Goal: Task Accomplishment & Management: Complete application form

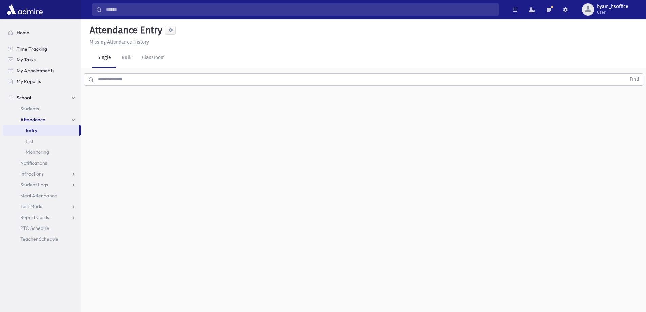
click at [126, 79] on input "text" at bounding box center [360, 79] width 532 height 12
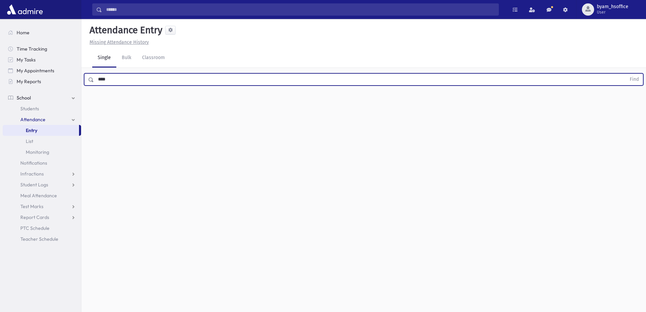
type input "****"
click at [625, 74] on button "Find" at bounding box center [633, 80] width 17 height 12
click at [634, 106] on button "button" at bounding box center [628, 101] width 14 height 12
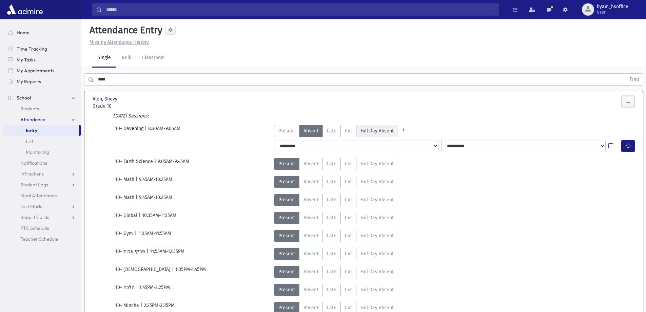
click at [377, 129] on span "Full Day Absent" at bounding box center [376, 130] width 33 height 7
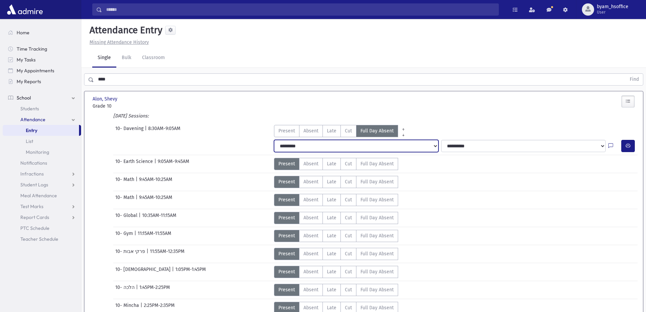
click at [410, 145] on select "**********" at bounding box center [356, 146] width 164 height 12
select select "*******"
click at [274, 140] on select "**********" at bounding box center [356, 146] width 164 height 12
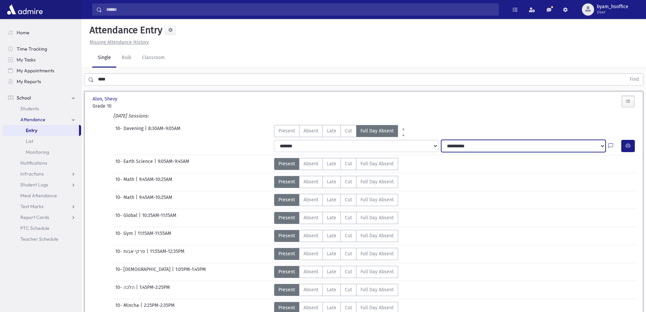
click at [454, 150] on select "**********" at bounding box center [523, 146] width 164 height 12
select select "****"
click at [441, 140] on select "**********" at bounding box center [523, 146] width 164 height 12
click at [58, 134] on link "Entry" at bounding box center [41, 130] width 76 height 11
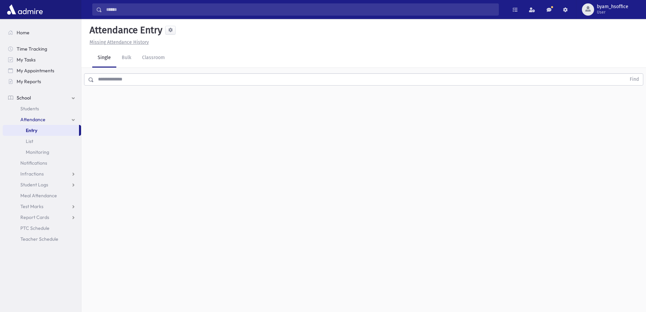
click at [142, 85] on div "Find" at bounding box center [363, 78] width 564 height 20
click at [153, 62] on link "Classroom" at bounding box center [154, 57] width 34 height 19
click at [192, 88] on div "--Select One--" at bounding box center [184, 87] width 67 height 7
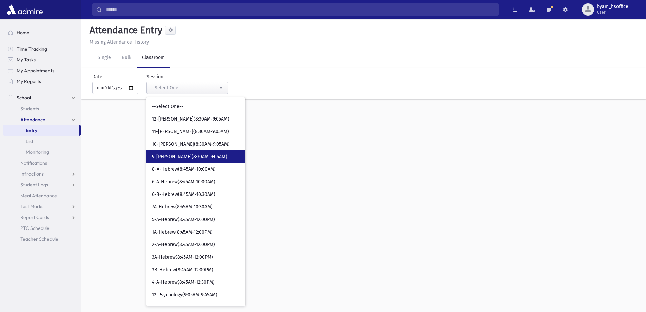
click at [196, 155] on span "9-[PERSON_NAME](8:30AM-9:05AM)" at bounding box center [189, 156] width 75 height 7
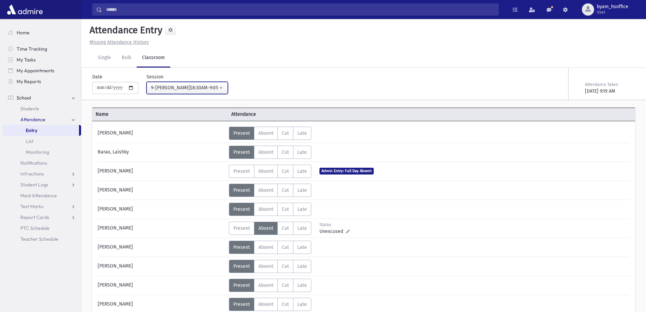
click at [207, 91] on div "9-[PERSON_NAME](8:30AM-9:05AM)" at bounding box center [184, 87] width 67 height 7
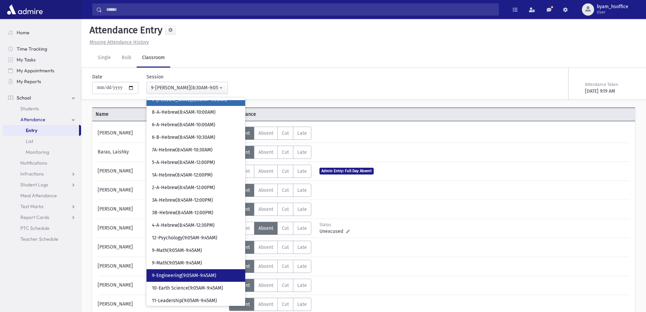
scroll to position [68, 0]
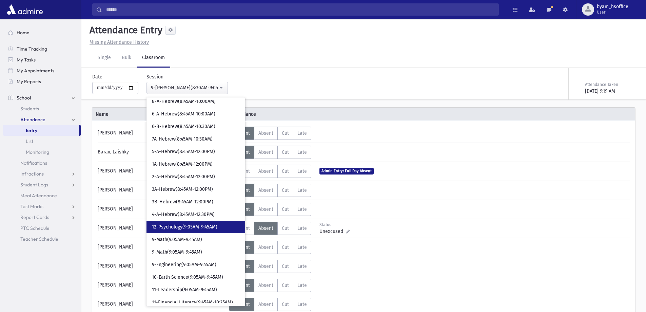
click at [205, 227] on span "12-Psychology(9:05AM-9:45AM)" at bounding box center [184, 226] width 65 height 7
select select "****"
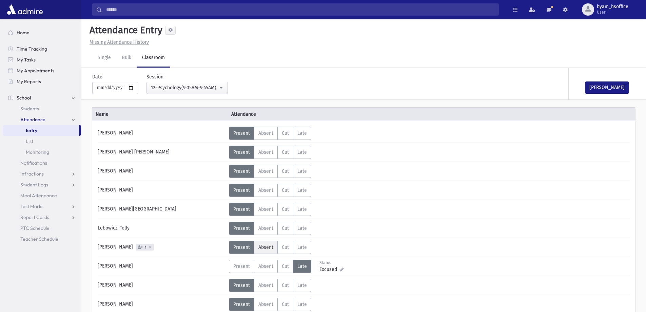
click at [265, 251] on label "Absent A" at bounding box center [266, 246] width 24 height 13
click at [342, 251] on span "Unexcused" at bounding box center [332, 249] width 26 height 7
click at [149, 246] on icon at bounding box center [150, 247] width 2 height 4
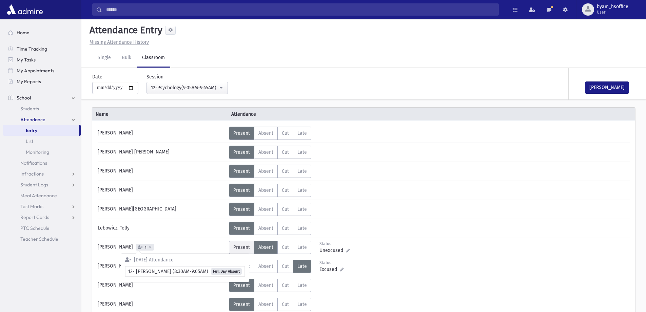
click at [249, 251] on label "Present P" at bounding box center [241, 246] width 25 height 13
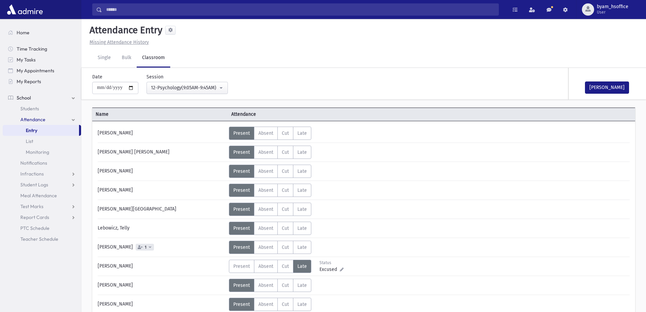
click at [142, 248] on span "1" at bounding box center [145, 246] width 18 height 7
click at [145, 247] on span "1" at bounding box center [145, 246] width 18 height 7
drag, startPoint x: 260, startPoint y: 247, endPoint x: 306, endPoint y: 255, distance: 46.4
click at [260, 247] on span "Absent" at bounding box center [265, 247] width 15 height 6
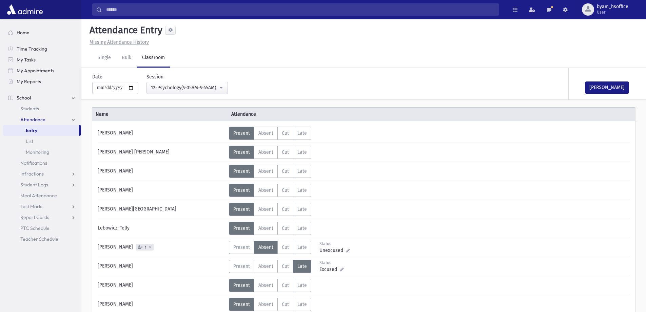
click at [348, 250] on icon at bounding box center [348, 250] width 4 height 4
click at [333, 170] on select "**********" at bounding box center [333, 170] width 59 height 12
select select "*******"
click at [304, 164] on select "**********" at bounding box center [333, 170] width 59 height 12
click at [354, 227] on button "Save" at bounding box center [352, 226] width 19 height 12
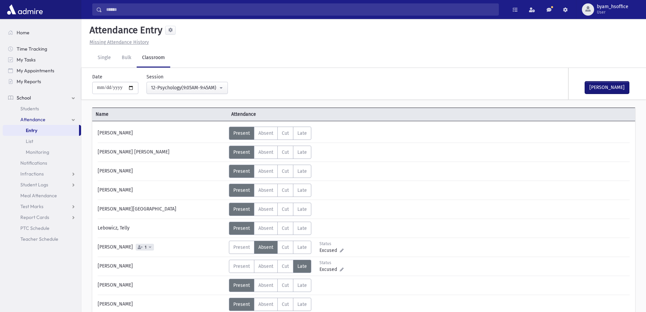
click at [622, 89] on button "Mark Done" at bounding box center [607, 87] width 44 height 12
click at [246, 243] on label "Present P" at bounding box center [241, 246] width 25 height 13
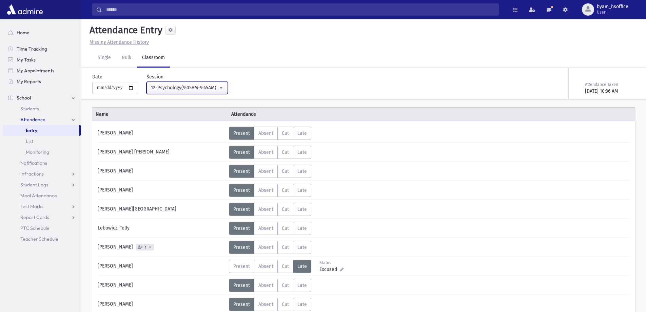
click at [210, 91] on div "12-Psychology(9:05AM-9:45AM)" at bounding box center [184, 87] width 67 height 7
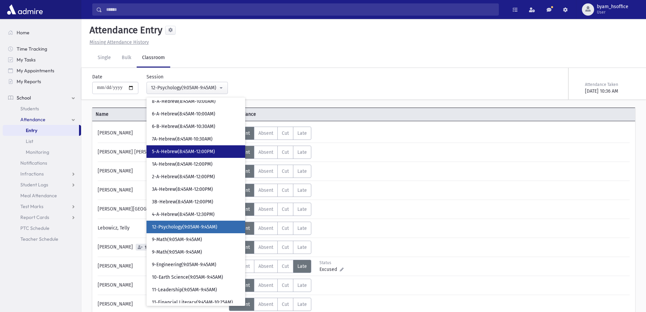
scroll to position [93, 0]
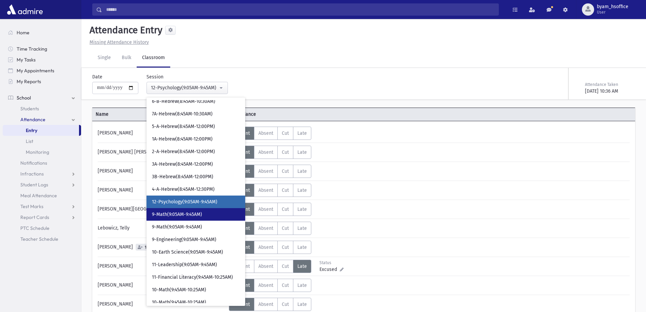
click at [206, 214] on link "9-Math(9:05AM-9:45AM)" at bounding box center [195, 214] width 99 height 13
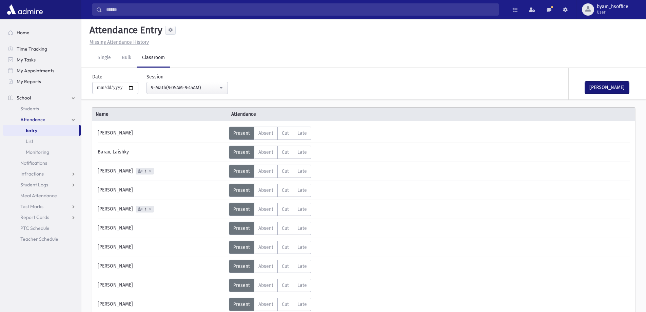
click at [613, 86] on button "Mark Done" at bounding box center [607, 87] width 44 height 12
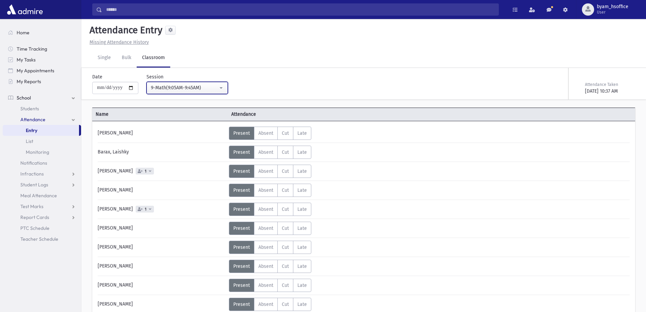
click at [216, 86] on div "9-Math(9:05AM-9:45AM)" at bounding box center [184, 87] width 67 height 7
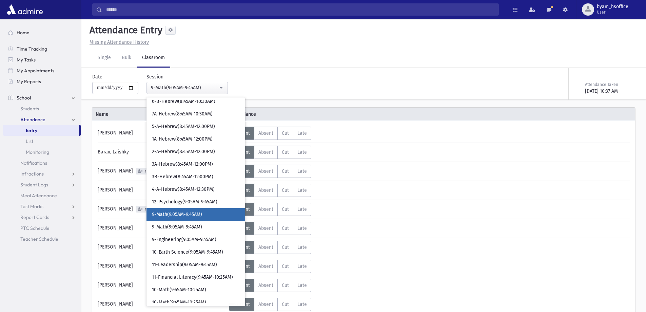
scroll to position [105, 0]
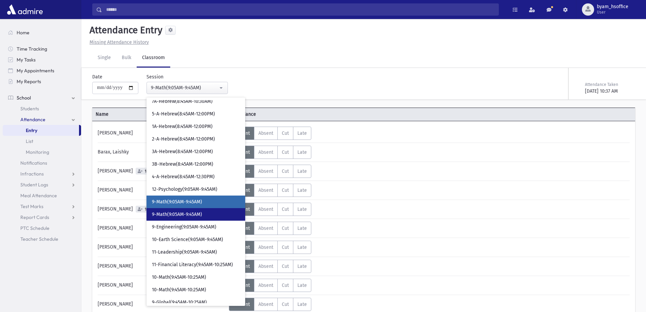
click at [202, 211] on span "9-Math(9:05AM-9:45AM)" at bounding box center [177, 214] width 50 height 7
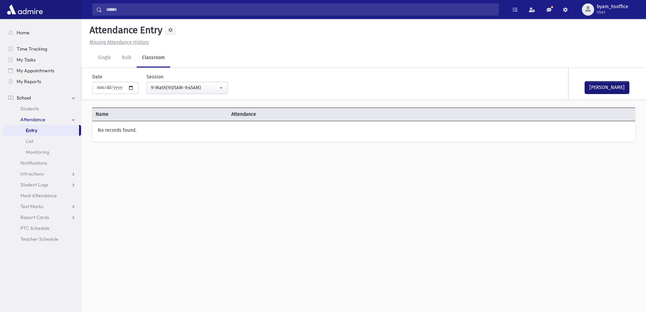
click at [614, 92] on button "Mark Done" at bounding box center [607, 87] width 44 height 12
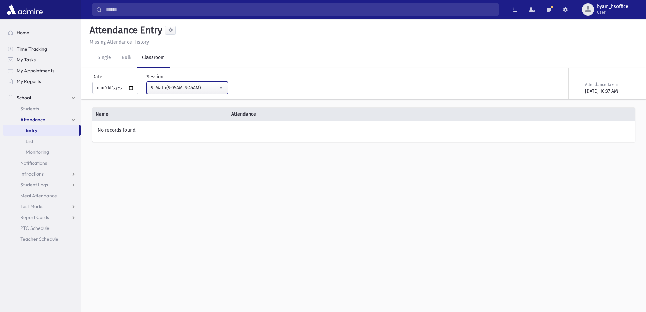
drag, startPoint x: 195, startPoint y: 83, endPoint x: 200, endPoint y: 96, distance: 13.9
click at [196, 85] on button "9-Math(9:05AM-9:45AM)" at bounding box center [186, 88] width 81 height 12
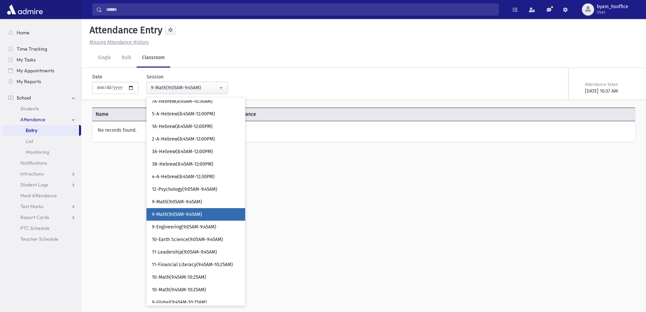
scroll to position [118, 0]
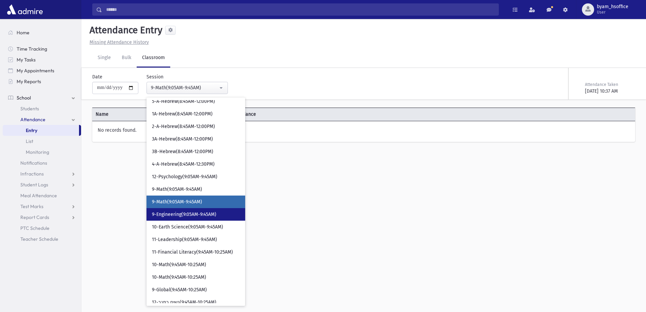
click at [205, 219] on link "9-Engineering(9:05AM-9:45AM)" at bounding box center [195, 214] width 99 height 13
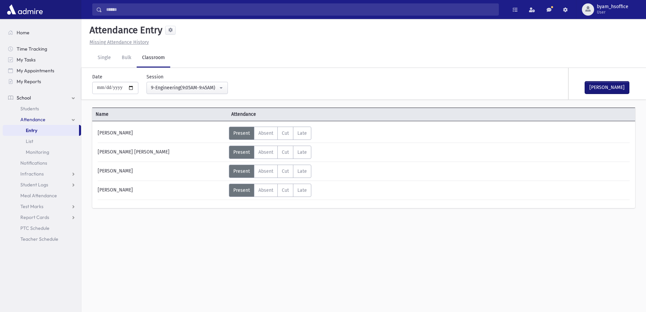
click at [614, 92] on button "Mark Done" at bounding box center [607, 87] width 44 height 12
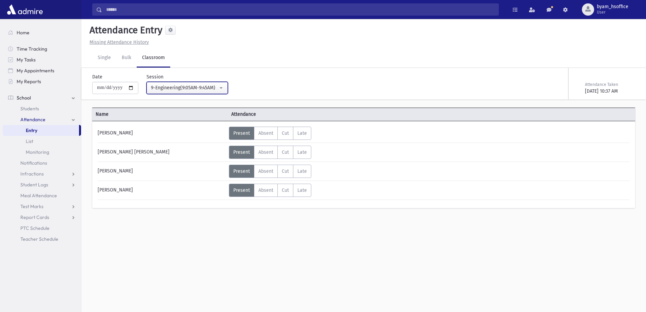
click at [213, 90] on div "9-Engineering(9:05AM-9:45AM)" at bounding box center [184, 87] width 67 height 7
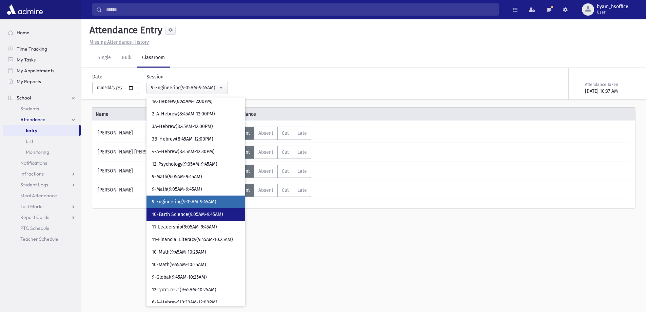
click at [214, 213] on span "10-Earth Science(9:05AM-9:45AM)" at bounding box center [187, 214] width 71 height 7
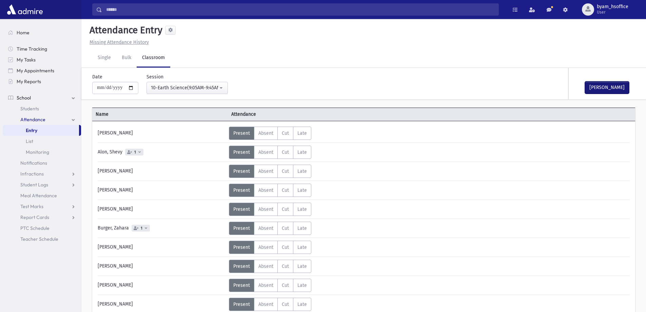
click at [612, 87] on button "Mark Done" at bounding box center [607, 87] width 44 height 12
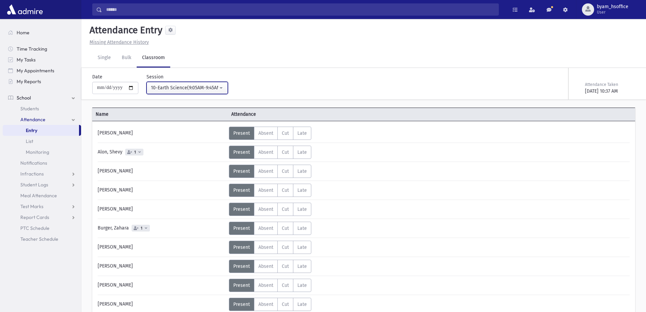
click at [210, 88] on div "10-Earth Science(9:05AM-9:45AM)" at bounding box center [184, 87] width 67 height 7
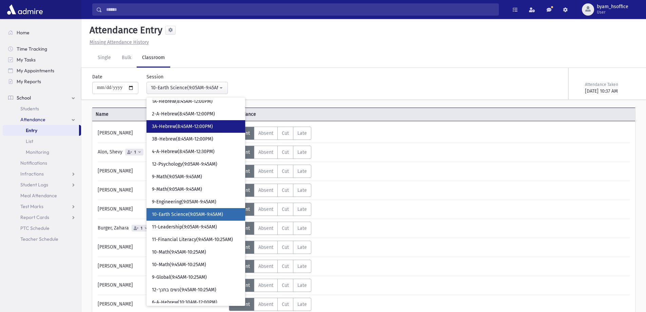
scroll to position [143, 0]
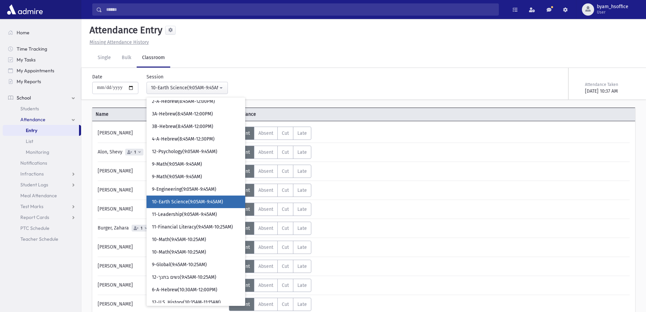
click at [419, 83] on div "**********" at bounding box center [272, 81] width 367 height 26
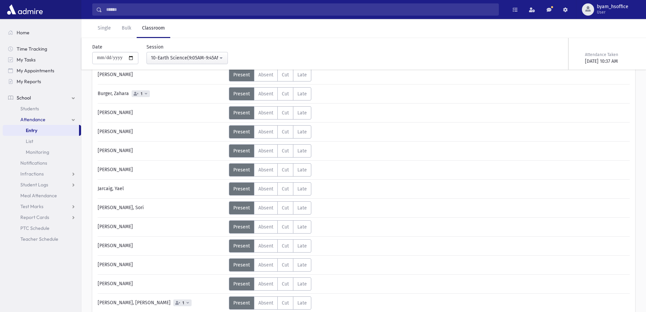
scroll to position [102, 0]
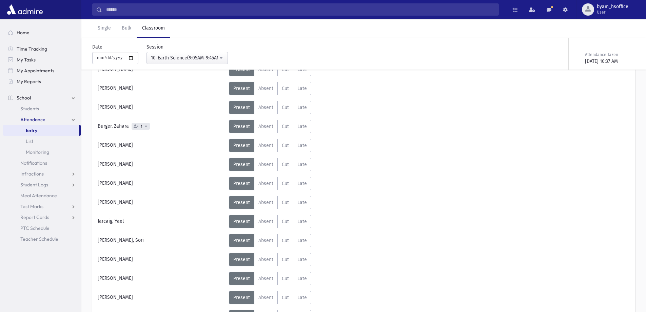
click at [145, 125] on icon at bounding box center [146, 126] width 2 height 4
click at [146, 126] on icon at bounding box center [146, 126] width 2 height 4
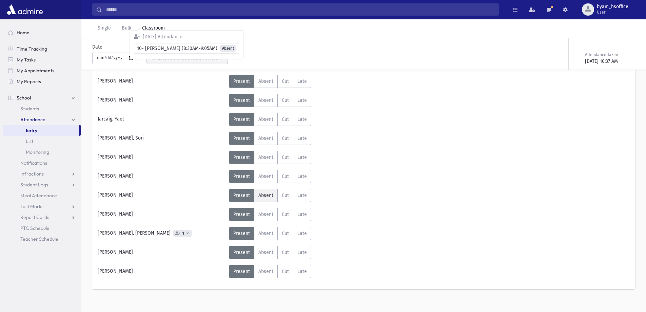
scroll to position [211, 0]
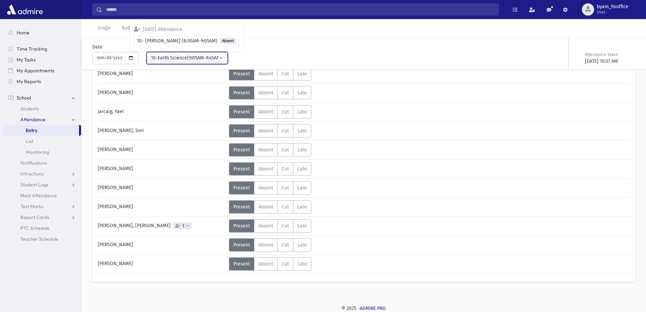
click at [204, 60] on div "10-Earth Science(9:05AM-9:45AM)" at bounding box center [184, 57] width 67 height 7
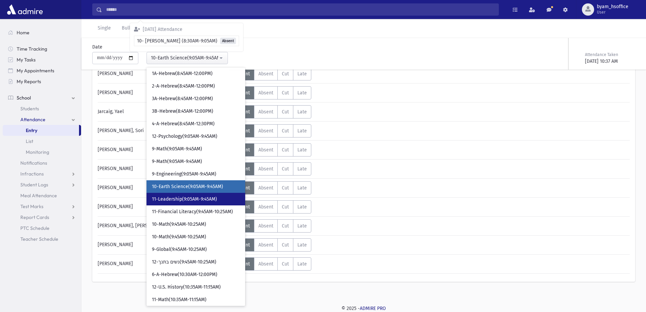
click at [196, 197] on span "11-Leadership(9:05AM-9:45AM)" at bounding box center [184, 199] width 65 height 7
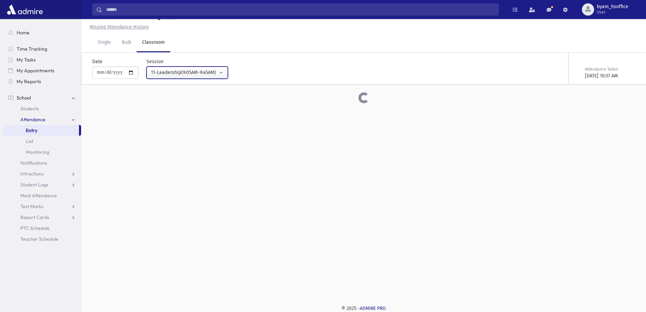
scroll to position [154, 0]
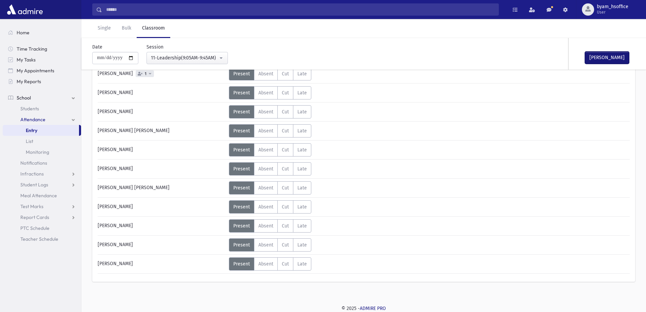
click at [609, 58] on button "Mark Done" at bounding box center [607, 58] width 44 height 12
click at [192, 56] on div "11-Leadership(9:05AM-9:45AM)" at bounding box center [184, 57] width 67 height 7
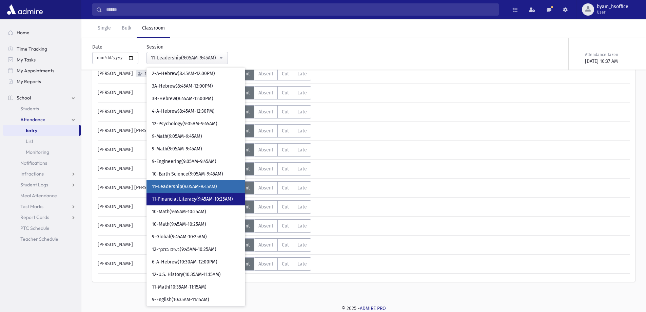
click at [214, 198] on span "11-Financial Literacy(9:45AM-10:25AM)" at bounding box center [192, 199] width 81 height 7
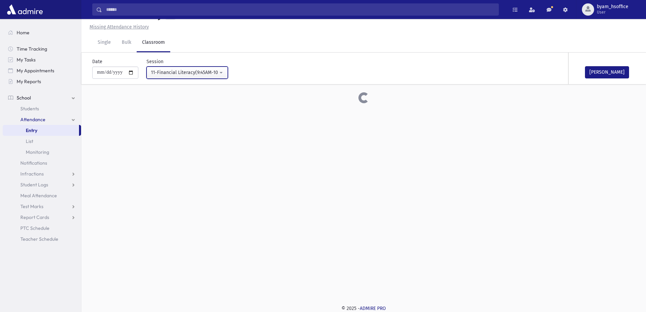
scroll to position [15, 0]
drag, startPoint x: 608, startPoint y: 77, endPoint x: 592, endPoint y: 87, distance: 19.3
click at [607, 77] on button "Mark Done" at bounding box center [607, 72] width 44 height 12
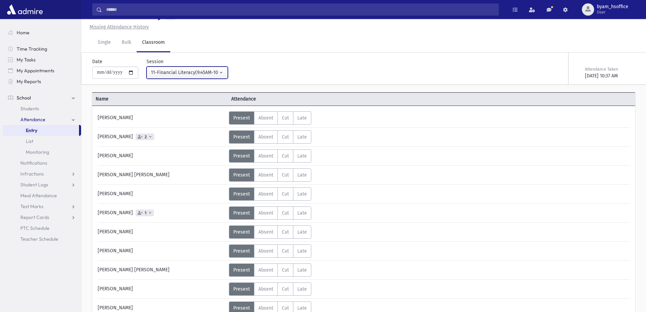
drag, startPoint x: 214, startPoint y: 76, endPoint x: 208, endPoint y: 89, distance: 14.3
click at [213, 78] on button "11-Financial Literacy(9:45AM-10:25AM)" at bounding box center [186, 72] width 81 height 12
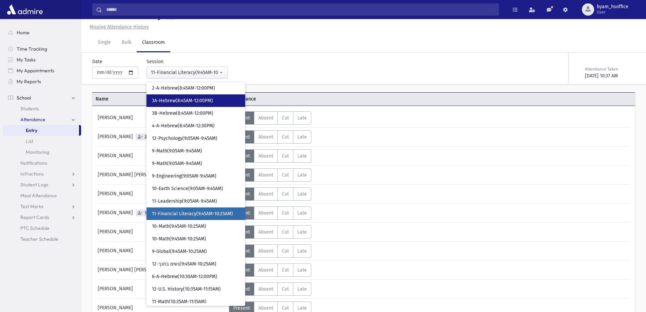
scroll to position [161, 0]
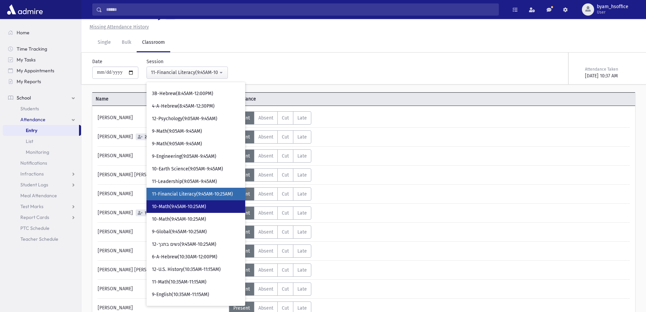
click at [199, 207] on span "10-Math(9:45AM-10:25AM)" at bounding box center [179, 206] width 54 height 7
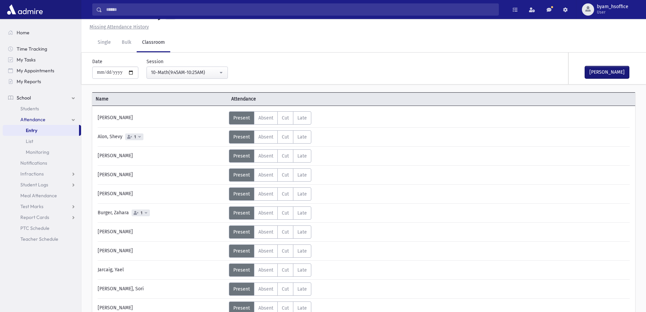
drag, startPoint x: 624, startPoint y: 72, endPoint x: 622, endPoint y: 76, distance: 4.1
click at [624, 73] on button "Mark Done" at bounding box center [607, 72] width 44 height 12
click at [218, 70] on div "10-Math(9:45AM-10:25AM)" at bounding box center [184, 72] width 67 height 7
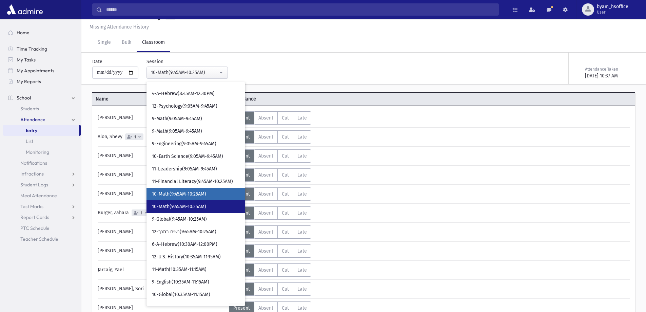
click at [198, 211] on link "10-Math(9:45AM-10:25AM)" at bounding box center [195, 206] width 99 height 13
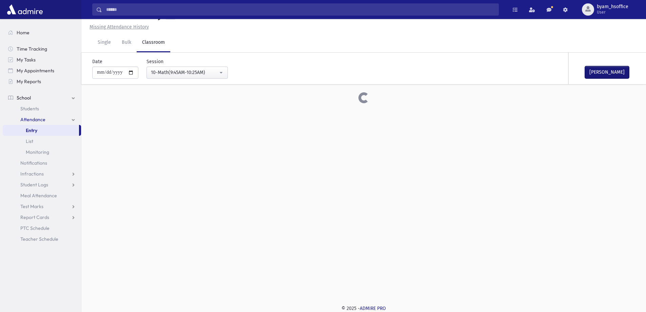
click at [604, 74] on button "Mark Done" at bounding box center [607, 72] width 44 height 12
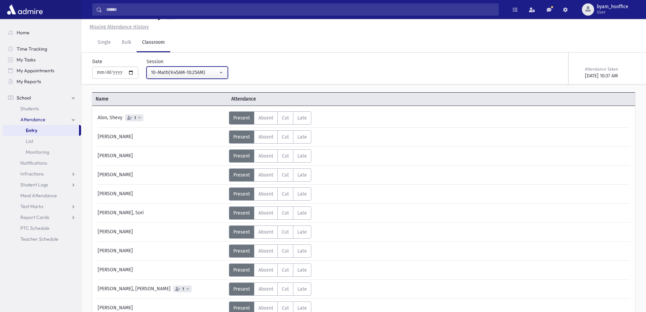
click at [186, 73] on div "10-Math(9:45AM-10:25AM)" at bounding box center [184, 72] width 67 height 7
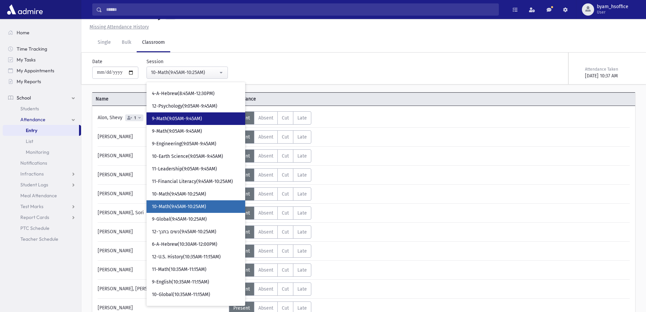
scroll to position [186, 0]
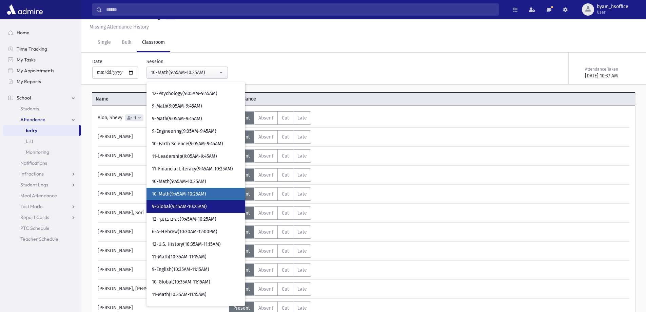
click at [205, 209] on span "9-Global(9:45AM-10:25AM)" at bounding box center [179, 206] width 55 height 7
select select "****"
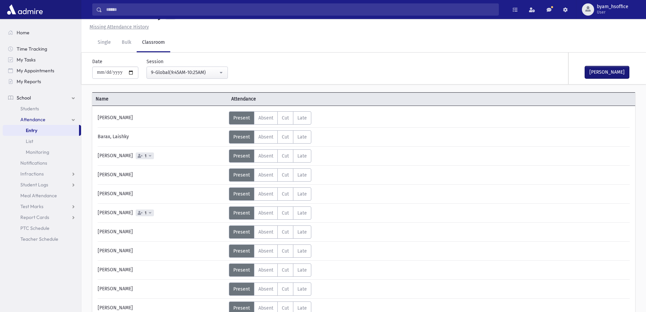
click at [614, 69] on button "Mark Done" at bounding box center [607, 72] width 44 height 12
click at [273, 157] on label "Absent A" at bounding box center [266, 155] width 24 height 13
click at [346, 157] on icon at bounding box center [348, 159] width 4 height 4
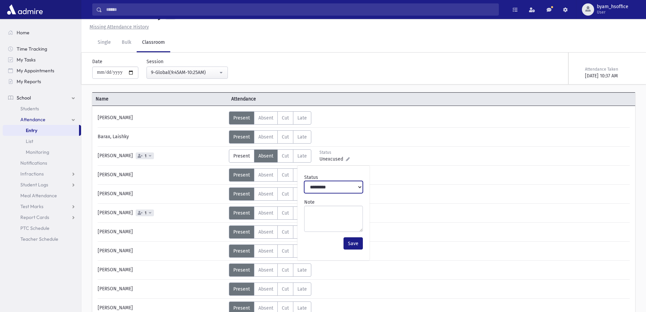
click at [343, 191] on select "**********" at bounding box center [333, 187] width 59 height 12
select select "*******"
click at [304, 181] on select "**********" at bounding box center [333, 187] width 59 height 12
click at [361, 246] on button "Save" at bounding box center [352, 243] width 19 height 12
click at [143, 156] on span "1" at bounding box center [145, 156] width 4 height 4
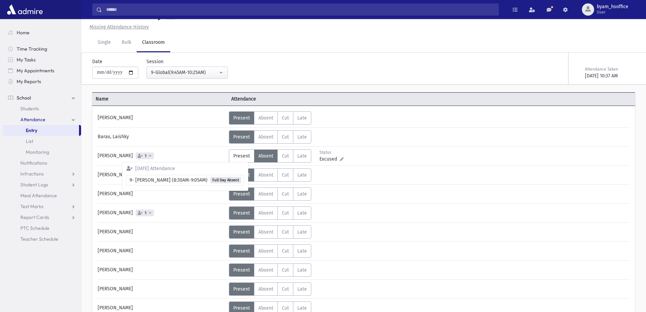
click at [143, 155] on span "1" at bounding box center [145, 156] width 4 height 4
drag, startPoint x: 266, startPoint y: 213, endPoint x: 275, endPoint y: 220, distance: 11.8
click at [266, 214] on span "Absent" at bounding box center [265, 213] width 15 height 6
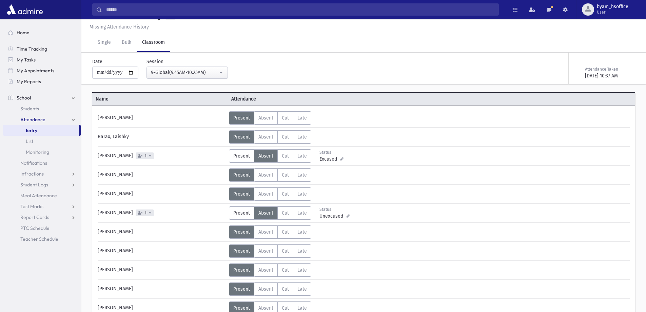
click at [349, 216] on div "Unexcused" at bounding box center [334, 215] width 30 height 7
drag, startPoint x: 351, startPoint y: 192, endPoint x: 319, endPoint y: 219, distance: 42.6
click at [351, 196] on button "Save" at bounding box center [352, 192] width 19 height 12
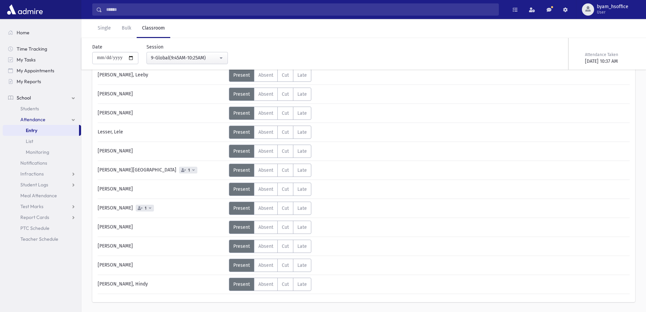
scroll to position [286, 0]
click at [143, 208] on span "1" at bounding box center [145, 207] width 4 height 4
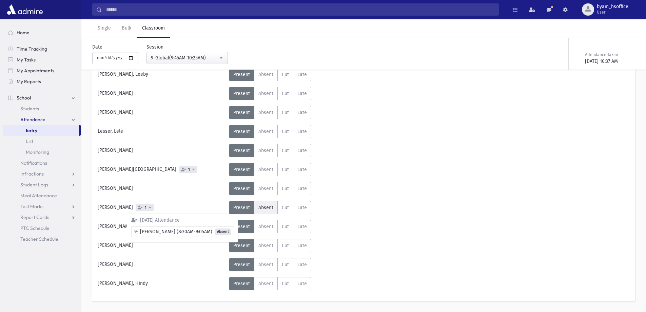
click at [263, 204] on span "Absent" at bounding box center [265, 207] width 15 height 6
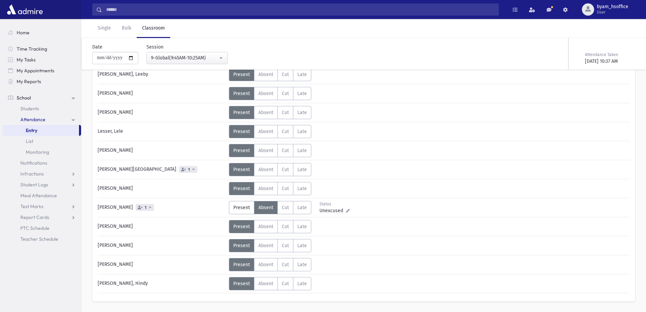
click at [346, 211] on icon at bounding box center [348, 210] width 4 height 4
click at [332, 128] on select "**********" at bounding box center [333, 130] width 59 height 12
select select "*******"
click at [304, 124] on select "**********" at bounding box center [333, 130] width 59 height 12
click at [356, 183] on div "Save" at bounding box center [333, 187] width 64 height 18
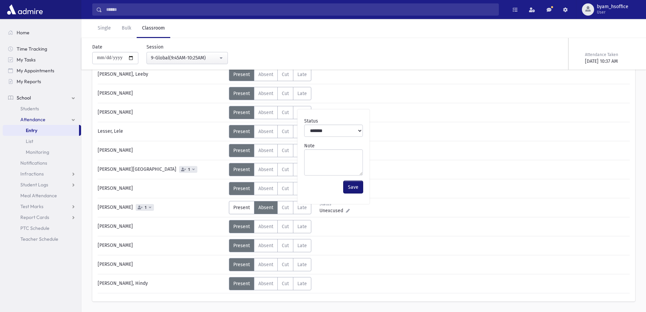
click at [356, 185] on button "Save" at bounding box center [352, 187] width 19 height 12
click at [64, 130] on link "Entry" at bounding box center [41, 130] width 76 height 11
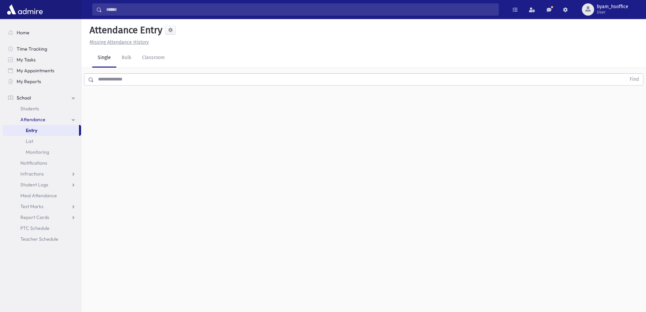
click at [145, 72] on div "Find" at bounding box center [363, 78] width 564 height 20
click at [145, 79] on input "text" at bounding box center [360, 79] width 532 height 12
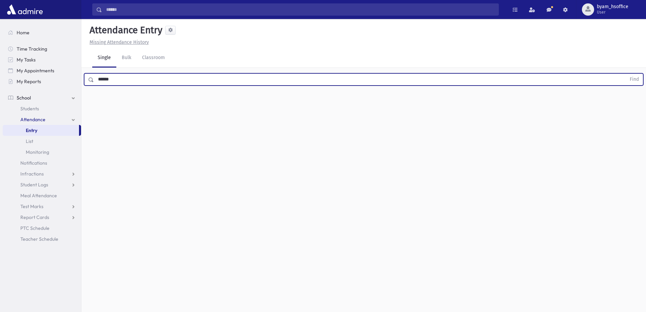
type input "******"
click at [625, 74] on button "Find" at bounding box center [633, 80] width 17 height 12
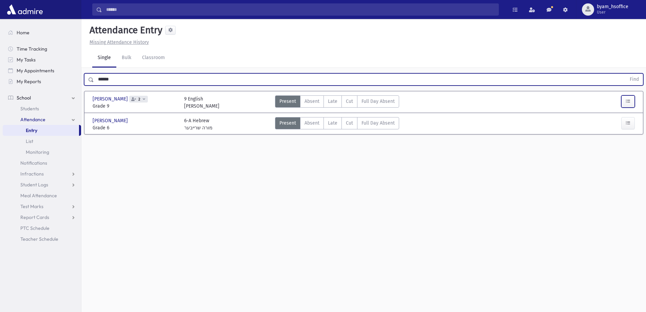
click at [625, 102] on icon "button" at bounding box center [627, 101] width 5 height 6
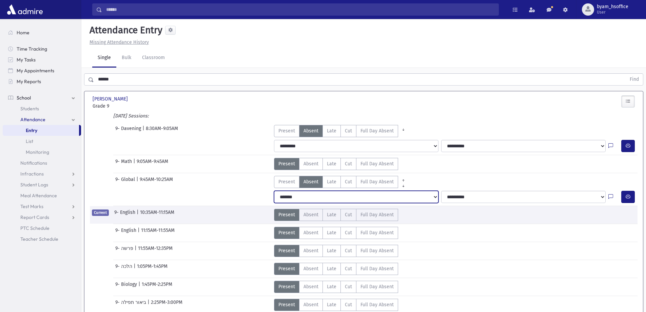
drag, startPoint x: 418, startPoint y: 198, endPoint x: 415, endPoint y: 202, distance: 5.5
click at [418, 198] on select "**********" at bounding box center [356, 197] width 164 height 12
click at [274, 191] on select "**********" at bounding box center [356, 197] width 164 height 12
click at [358, 203] on div "**********" at bounding box center [454, 198] width 366 height 15
select select "*********"
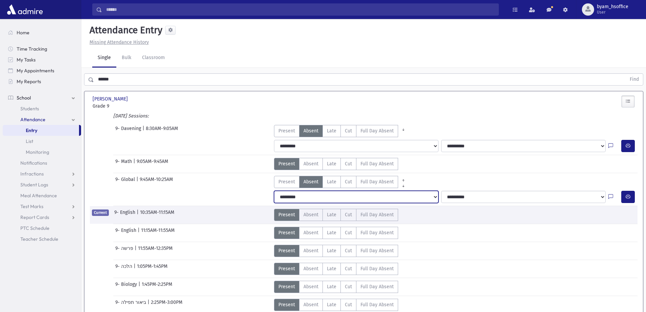
click at [274, 191] on select "**********" at bounding box center [356, 197] width 164 height 12
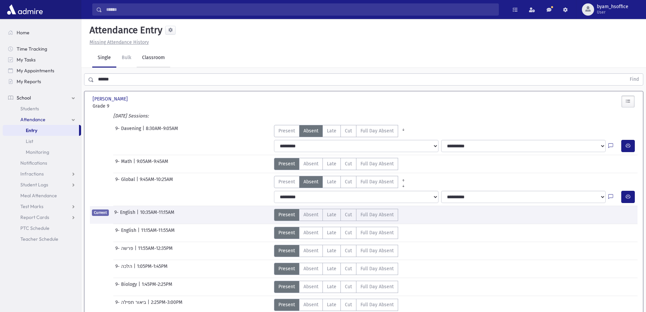
click at [153, 59] on link "Classroom" at bounding box center [154, 57] width 34 height 19
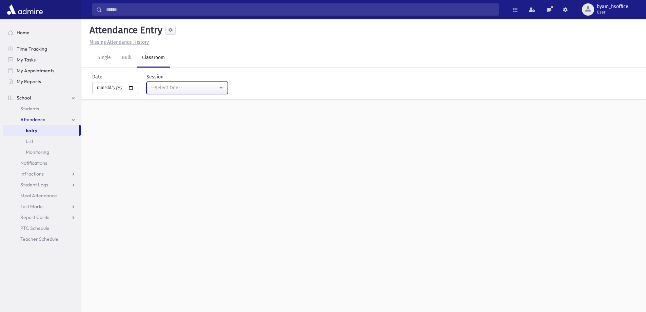
click at [192, 88] on div "--Select One--" at bounding box center [184, 87] width 67 height 7
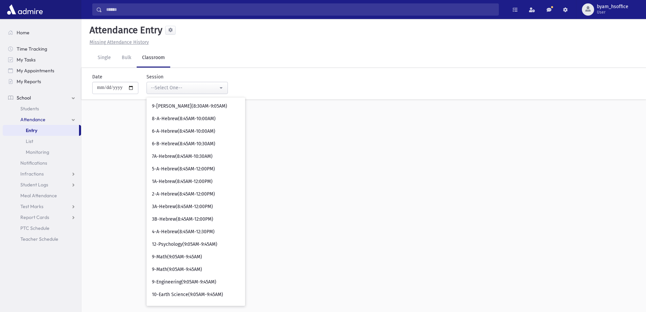
scroll to position [102, 0]
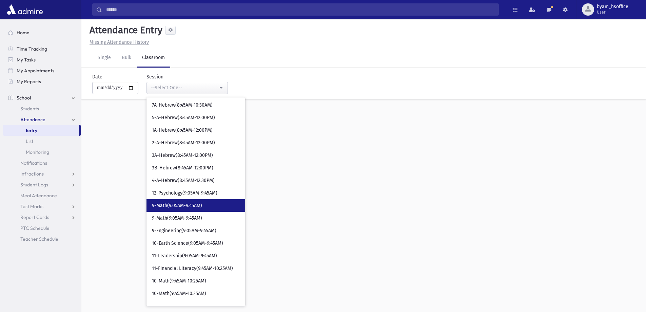
click at [194, 204] on span "9-Math(9:05AM-9:45AM)" at bounding box center [177, 205] width 50 height 7
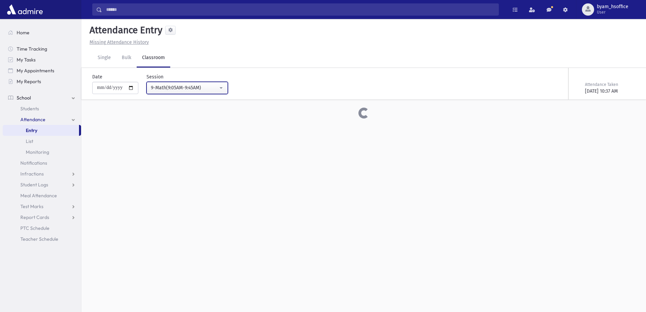
click at [208, 89] on div "9-Math(9:05AM-9:45AM)" at bounding box center [184, 87] width 67 height 7
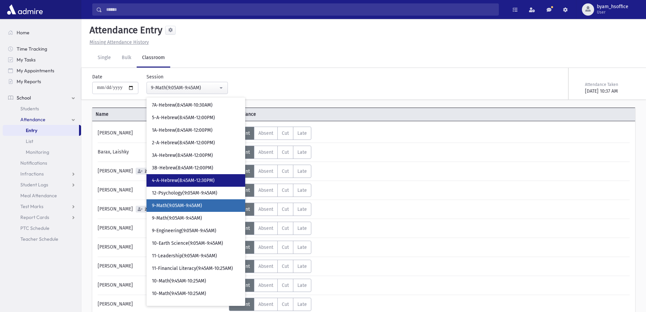
scroll to position [105, 0]
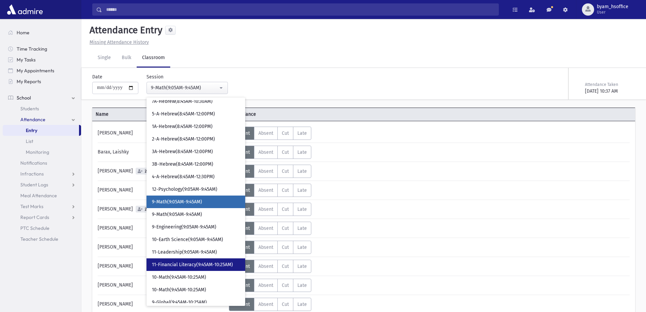
click at [187, 267] on span "11-Financial Literacy(9:45AM-10:25AM)" at bounding box center [192, 264] width 81 height 7
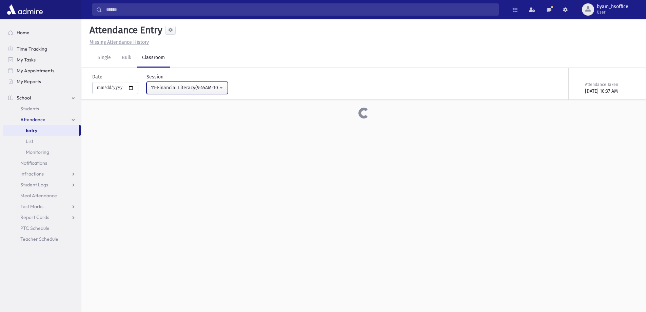
click at [212, 86] on div "11-Financial Literacy(9:45AM-10:25AM)" at bounding box center [184, 87] width 67 height 7
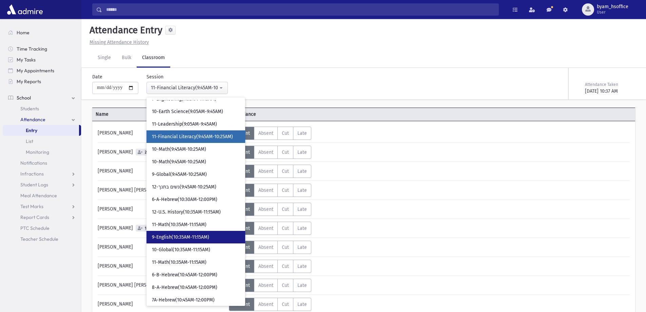
scroll to position [236, 0]
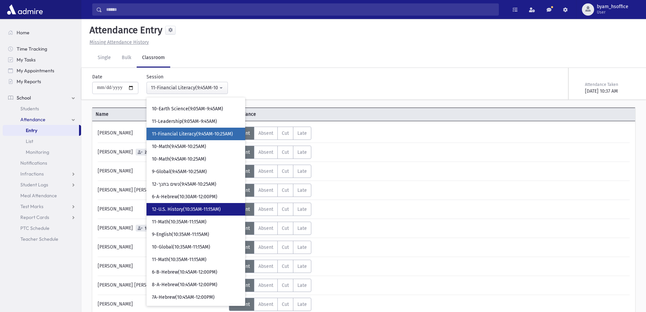
click at [220, 207] on span "12-U.S. History(10:35AM-11:15AM)" at bounding box center [186, 209] width 69 height 7
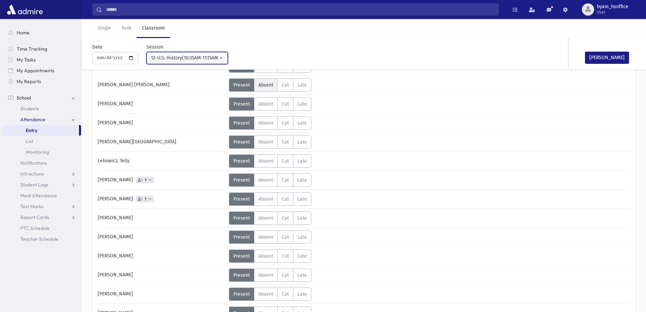
scroll to position [68, 0]
click at [211, 60] on div "12-U.S. History(10:35AM-11:15AM)" at bounding box center [184, 57] width 67 height 7
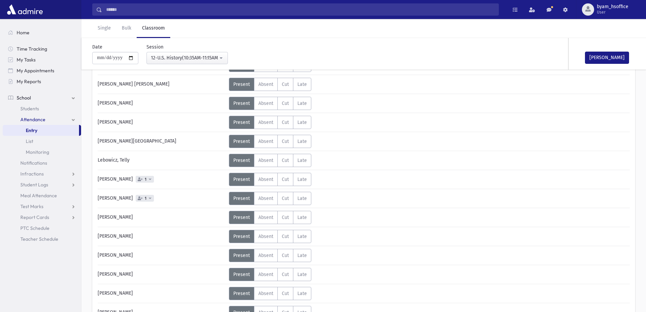
scroll to position [229, 0]
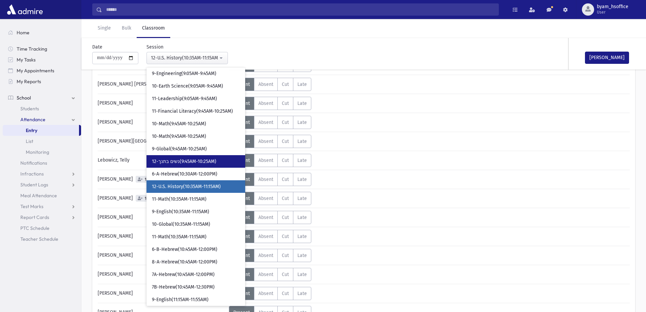
click at [219, 163] on link "12-נשים בתנך(9:45AM-10:25AM)" at bounding box center [195, 161] width 99 height 13
select select "****"
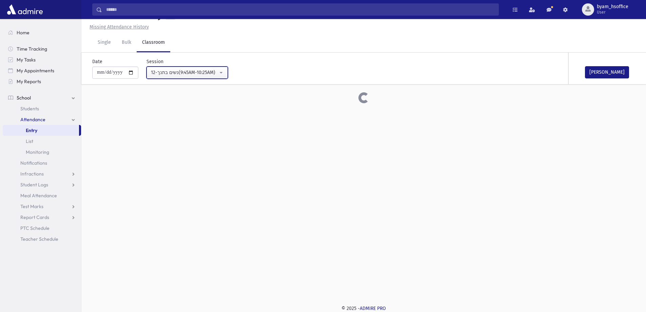
scroll to position [68, 0]
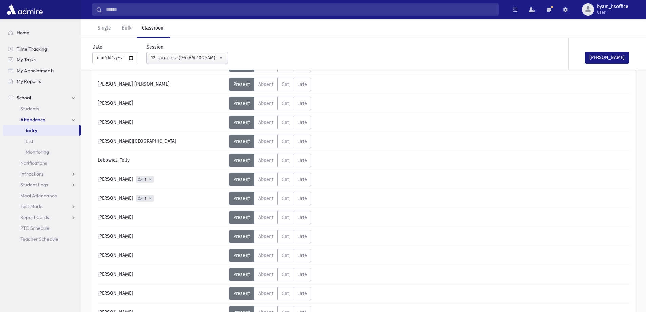
click at [608, 67] on div "Mark Done" at bounding box center [603, 54] width 68 height 32
click at [625, 55] on button "Mark Done" at bounding box center [607, 58] width 44 height 12
click at [138, 59] on input "**********" at bounding box center [115, 58] width 46 height 12
click at [133, 57] on input "**********" at bounding box center [115, 58] width 46 height 12
type input "**********"
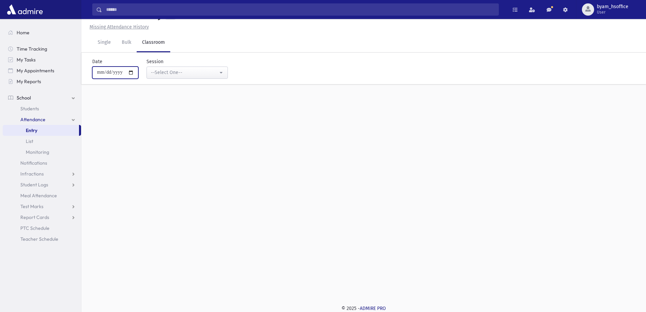
scroll to position [15, 0]
click at [207, 74] on div "--Select One--" at bounding box center [184, 72] width 67 height 7
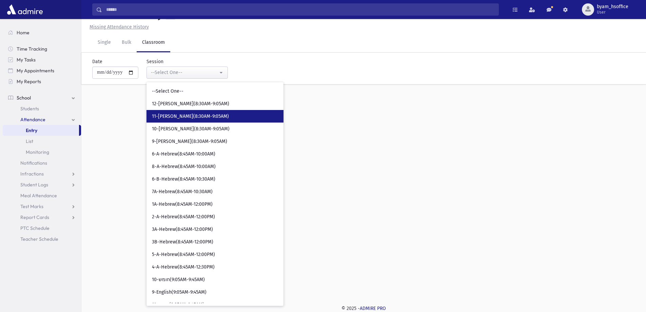
click at [195, 115] on span "11-Davening(8:30AM-9:05AM)" at bounding box center [190, 116] width 77 height 7
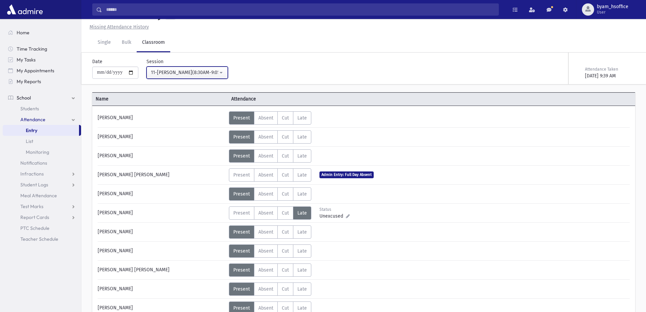
click at [195, 69] on div "11-Davening(8:30AM-9:05AM)" at bounding box center [184, 72] width 67 height 7
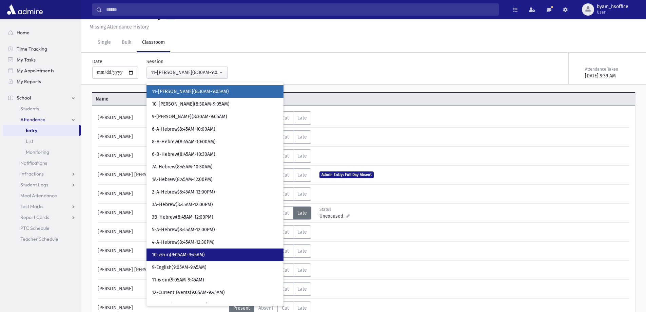
scroll to position [68, 0]
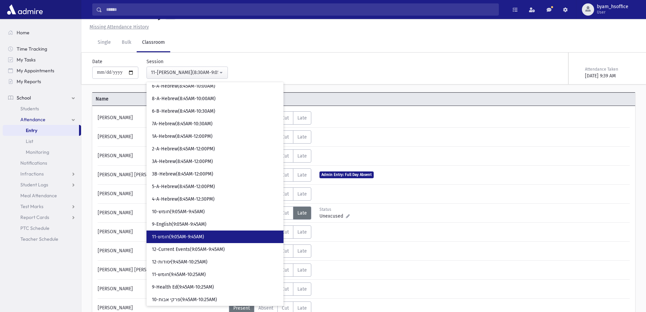
click at [195, 237] on span "11-חומש(9:05AM-9:45AM)" at bounding box center [178, 236] width 52 height 7
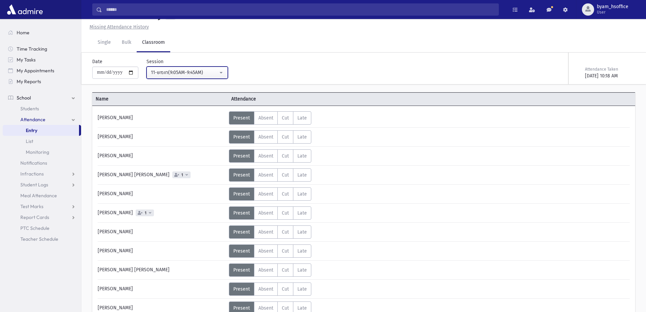
click at [208, 72] on div "11-חומש(9:05AM-9:45AM)" at bounding box center [184, 72] width 67 height 7
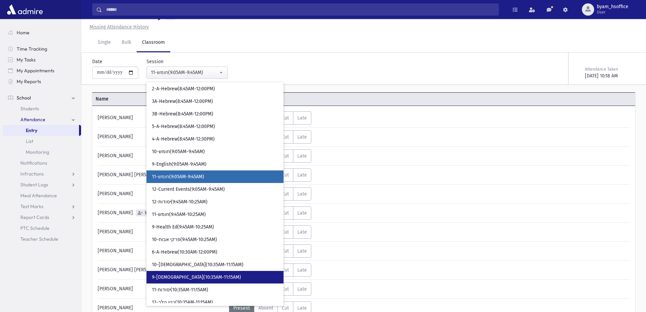
scroll to position [144, 0]
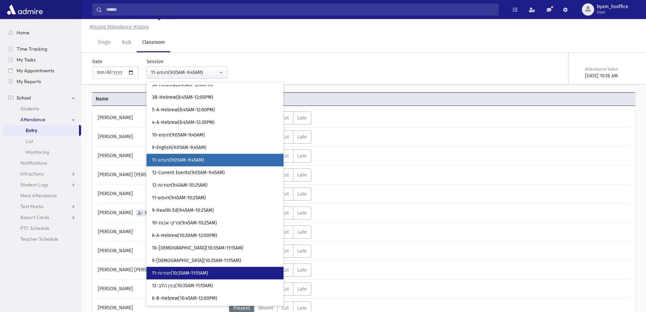
click at [198, 273] on span "11-יסודות(10:35AM-11:15AM)" at bounding box center [180, 273] width 56 height 7
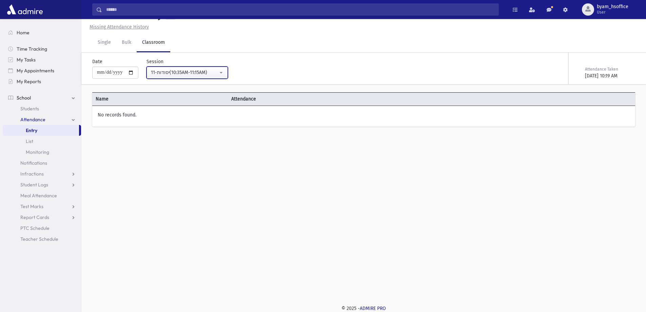
click at [198, 77] on button "11-יסודות(10:35AM-11:15AM)" at bounding box center [186, 72] width 81 height 12
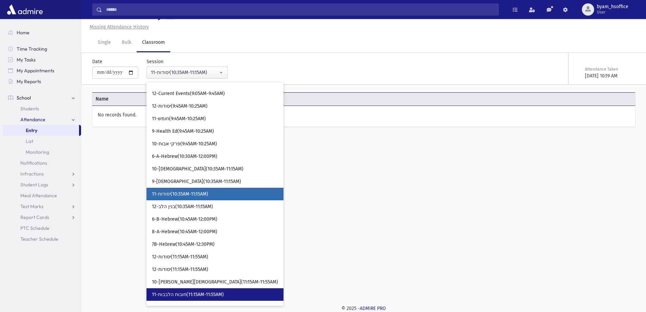
click at [220, 295] on span "11-חובות הלבבות(11:15AM-11:55AM)" at bounding box center [188, 294] width 72 height 7
select select "****"
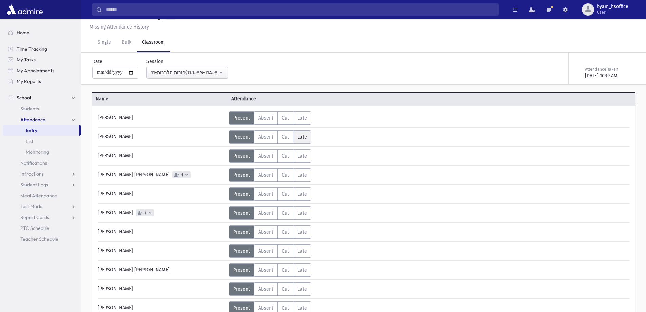
click at [310, 140] on label "Late L" at bounding box center [302, 136] width 18 height 13
click at [345, 140] on div "Unexcused" at bounding box center [334, 139] width 30 height 7
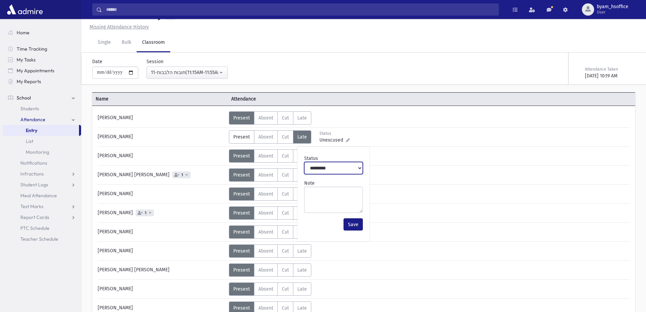
drag, startPoint x: 336, startPoint y: 168, endPoint x: 338, endPoint y: 174, distance: 5.8
click at [336, 168] on select "**********" at bounding box center [333, 168] width 59 height 12
click at [304, 162] on select "**********" at bounding box center [333, 168] width 59 height 12
drag, startPoint x: 335, startPoint y: 170, endPoint x: 338, endPoint y: 174, distance: 4.9
click at [338, 173] on select "**********" at bounding box center [333, 168] width 59 height 12
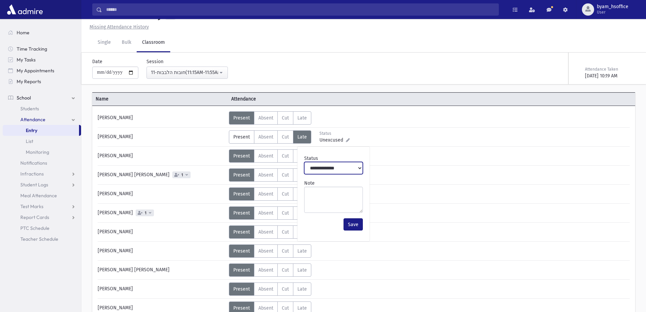
select select "*******"
click at [304, 162] on select "**********" at bounding box center [333, 168] width 59 height 12
click at [357, 228] on button "Save" at bounding box center [352, 224] width 19 height 12
click at [305, 176] on span "Late" at bounding box center [301, 175] width 9 height 6
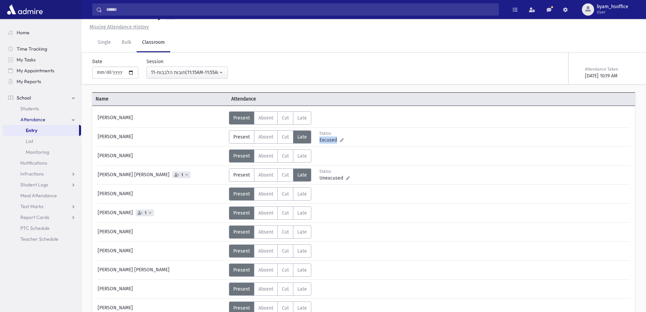
drag, startPoint x: 292, startPoint y: 196, endPoint x: 303, endPoint y: 200, distance: 11.8
click at [293, 197] on div "Present P Absent A Cut C Late L" at bounding box center [270, 193] width 82 height 13
click at [300, 198] on label "Late L" at bounding box center [302, 193] width 18 height 13
click at [302, 291] on span "Late" at bounding box center [301, 289] width 9 height 6
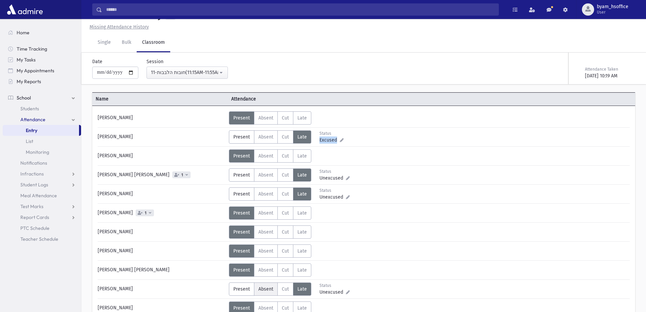
click at [272, 290] on span "Absent" at bounding box center [265, 289] width 15 height 6
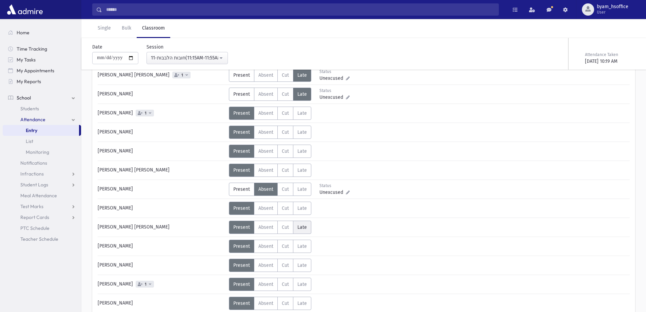
scroll to position [117, 0]
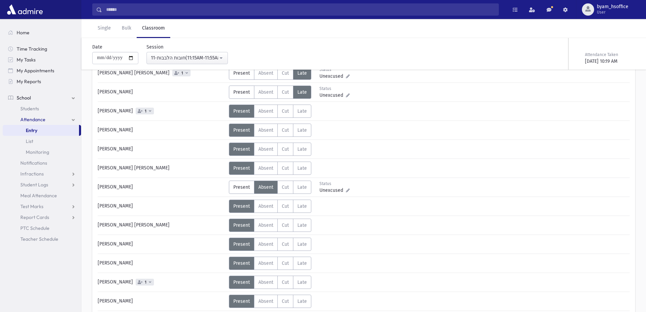
click at [346, 191] on icon at bounding box center [348, 190] width 4 height 4
click at [329, 220] on select "**********" at bounding box center [333, 218] width 59 height 12
select select "*******"
click at [304, 212] on select "**********" at bounding box center [333, 218] width 59 height 12
click at [357, 276] on button "Save" at bounding box center [352, 274] width 19 height 12
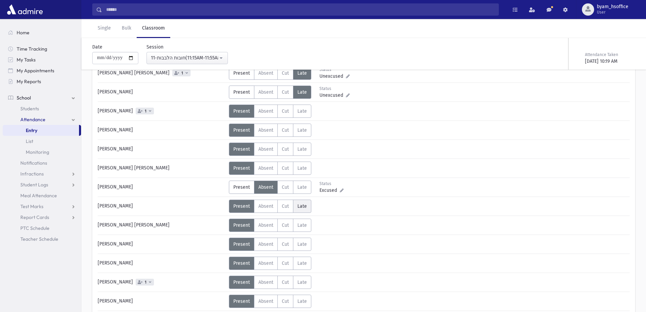
drag, startPoint x: 305, startPoint y: 204, endPoint x: 329, endPoint y: 222, distance: 29.5
click at [306, 205] on span "Late" at bounding box center [301, 206] width 9 height 6
click at [202, 58] on div "11-חובות הלבבות(11:15AM-11:55AM)" at bounding box center [184, 57] width 67 height 7
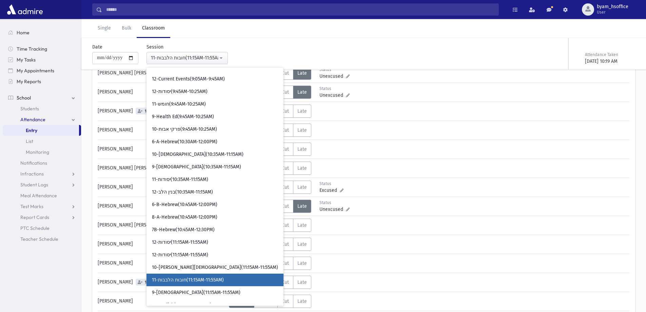
scroll to position [244, 0]
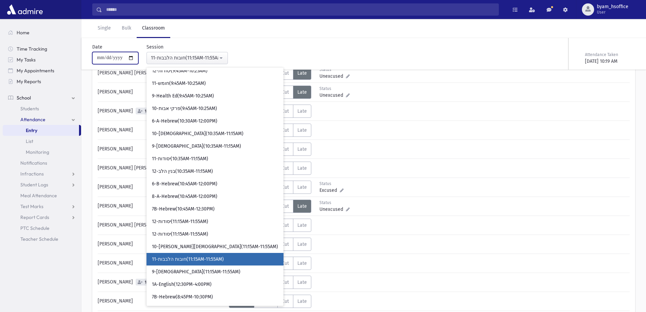
drag, startPoint x: 127, startPoint y: 58, endPoint x: 139, endPoint y: 62, distance: 12.2
click at [127, 58] on input "**********" at bounding box center [115, 58] width 46 height 12
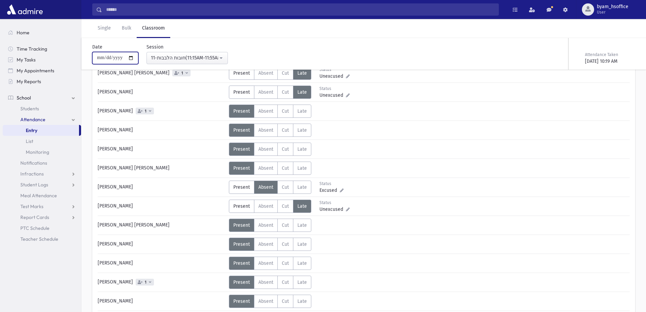
click at [132, 57] on input "**********" at bounding box center [115, 58] width 46 height 12
type input "**********"
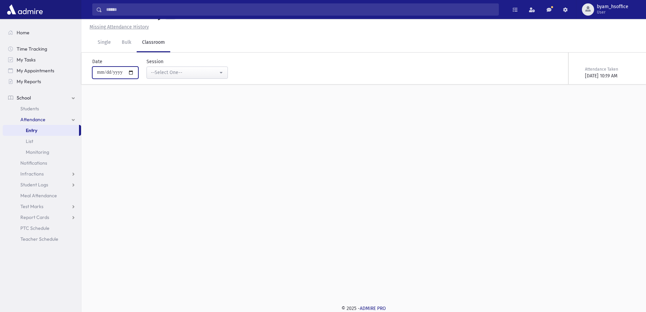
scroll to position [15, 0]
click at [204, 71] on div "--Select One--" at bounding box center [184, 72] width 67 height 7
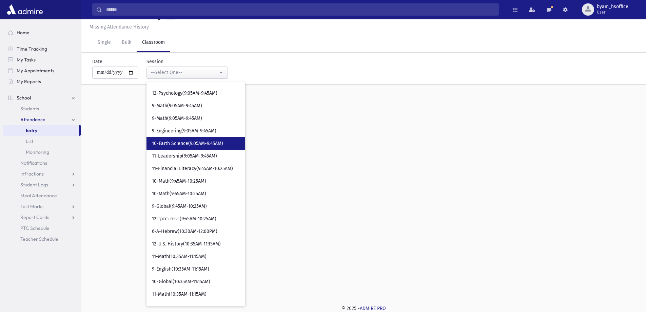
scroll to position [170, 0]
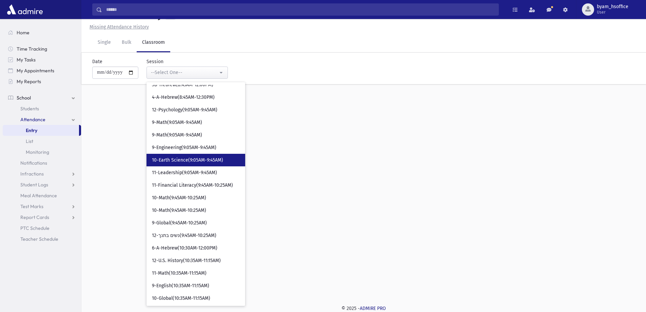
click at [207, 159] on span "10-Earth Science(9:05AM-9:45AM)" at bounding box center [187, 160] width 71 height 7
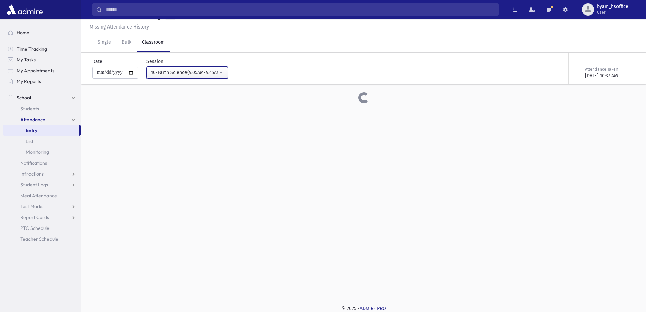
click at [214, 70] on div "10-Earth Science(9:05AM-9:45AM)" at bounding box center [184, 72] width 67 height 7
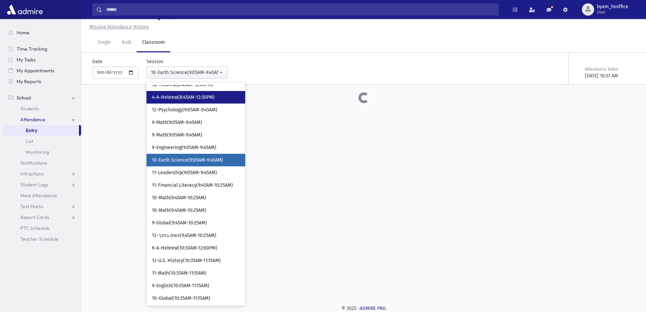
scroll to position [136, 0]
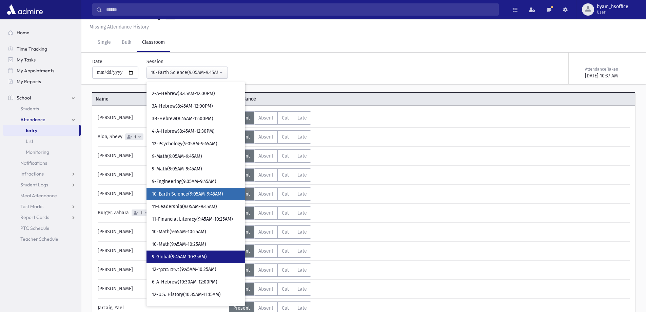
click at [214, 255] on link "9-Global(9:45AM-10:25AM)" at bounding box center [195, 256] width 99 height 13
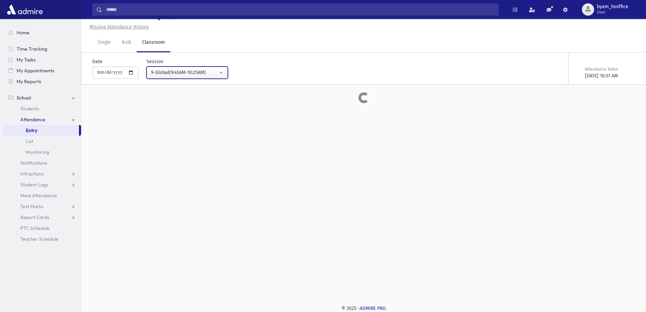
click at [194, 75] on div "9-Global(9:45AM-10:25AM)" at bounding box center [184, 72] width 67 height 7
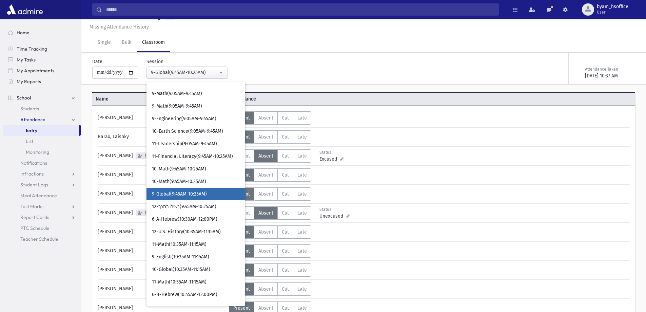
scroll to position [266, 0]
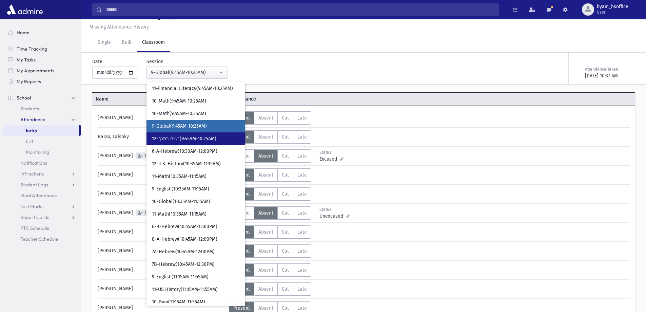
click at [209, 139] on span "12-נשים בתנך(9:45AM-10:25AM)" at bounding box center [184, 138] width 64 height 7
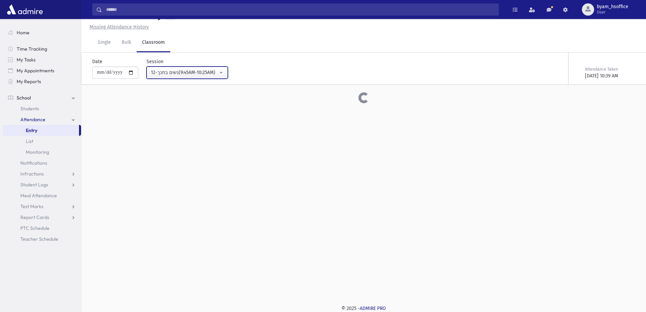
click at [218, 74] on div "12-נשים בתנך(9:45AM-10:25AM)" at bounding box center [184, 72] width 67 height 7
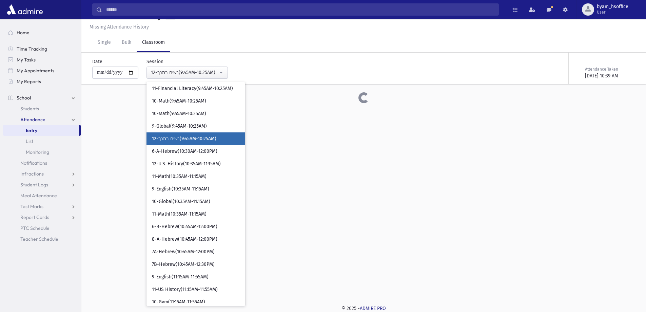
scroll to position [211, 0]
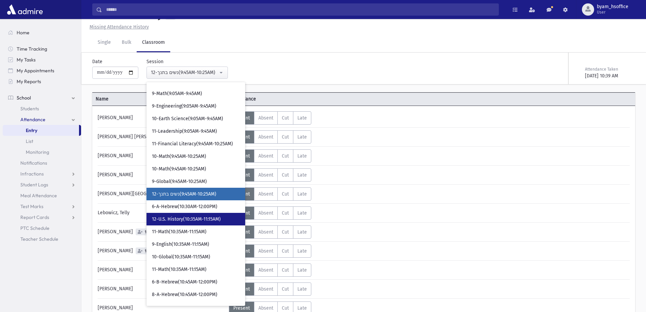
click at [209, 221] on span "12-U.S. History(10:35AM-11:15AM)" at bounding box center [186, 219] width 69 height 7
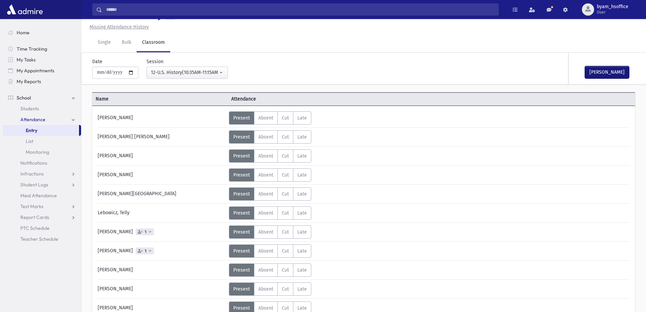
click at [621, 71] on button "Mark Done" at bounding box center [607, 72] width 44 height 12
click at [203, 69] on div "12-U.S. History(10:35AM-11:15AM)" at bounding box center [184, 72] width 67 height 7
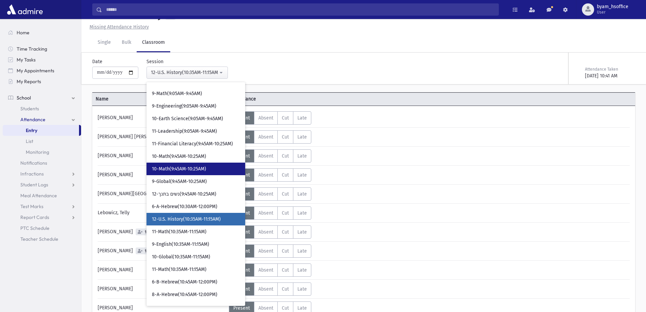
scroll to position [236, 0]
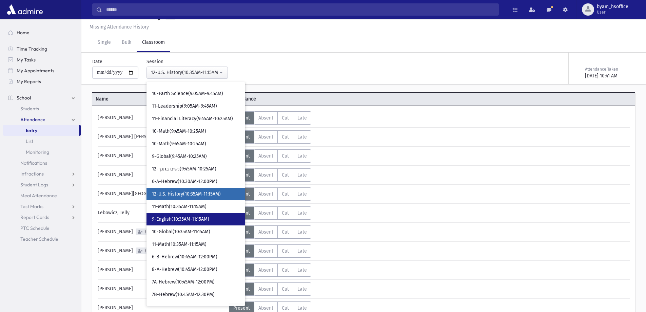
click at [214, 213] on link "9-English(10:35AM-11:15AM)" at bounding box center [195, 219] width 99 height 13
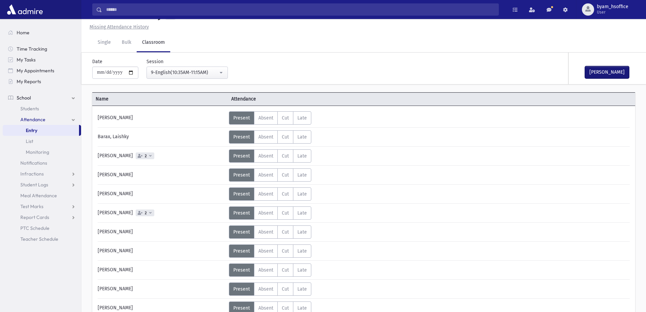
click at [610, 77] on button "Mark Done" at bounding box center [607, 72] width 44 height 12
click at [212, 70] on div "9-English(10:35AM-11:15AM)" at bounding box center [184, 72] width 67 height 7
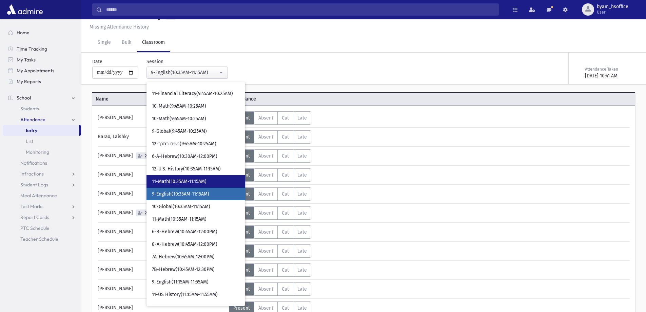
click at [206, 180] on span "11-Math(10:35AM-11:15AM)" at bounding box center [179, 181] width 55 height 7
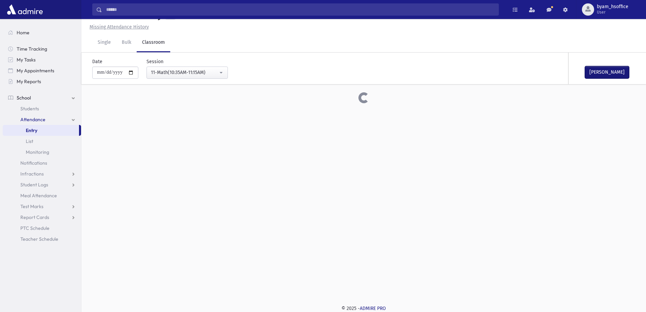
click at [611, 71] on button "Mark Done" at bounding box center [607, 72] width 44 height 12
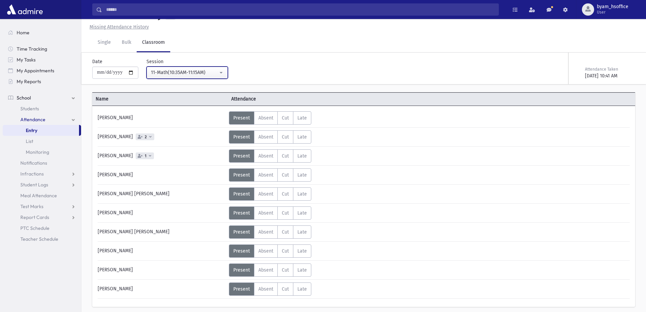
click at [218, 73] on div "11-Math(10:35AM-11:15AM)" at bounding box center [184, 72] width 67 height 7
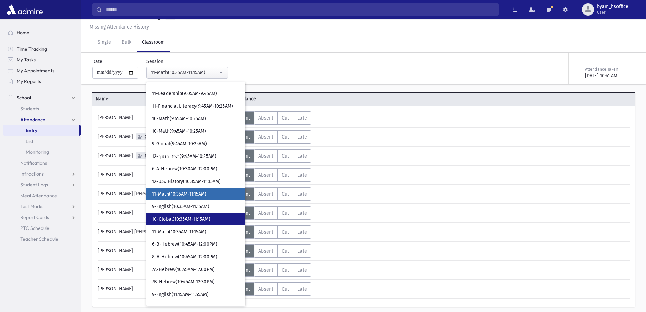
click at [208, 220] on span "10-Global(10:35AM-11:15AM)" at bounding box center [181, 219] width 58 height 7
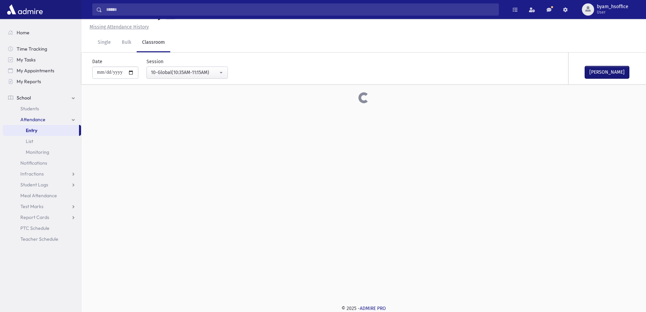
click at [594, 72] on button "Mark Done" at bounding box center [607, 72] width 44 height 12
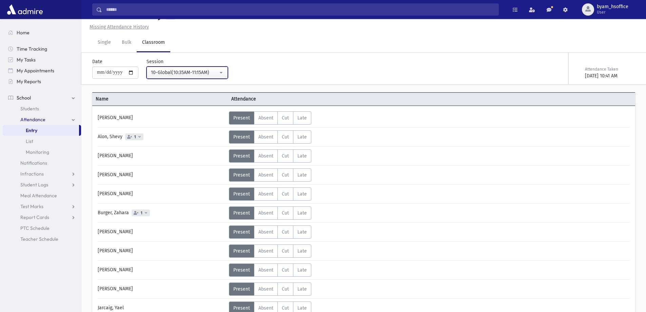
click at [207, 69] on div "10-Global(10:35AM-11:15AM)" at bounding box center [184, 72] width 67 height 7
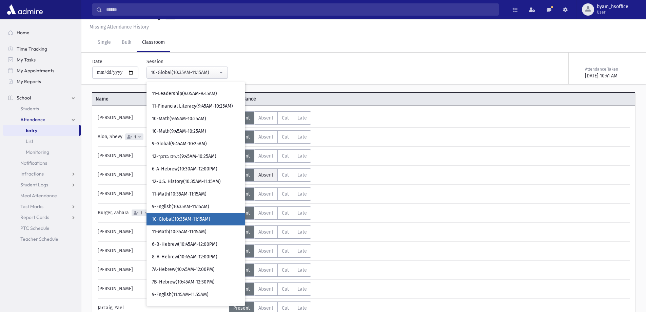
scroll to position [274, 0]
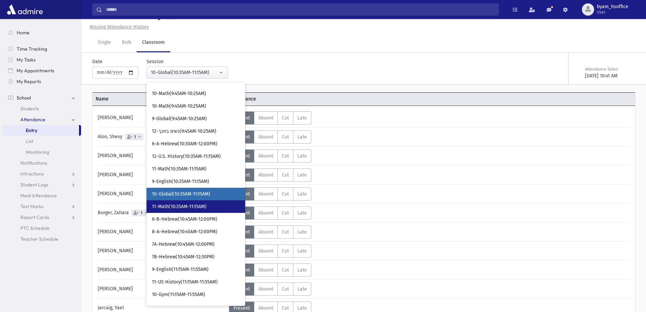
click at [176, 210] on link "11-Math(10:35AM-11:15AM)" at bounding box center [195, 206] width 99 height 13
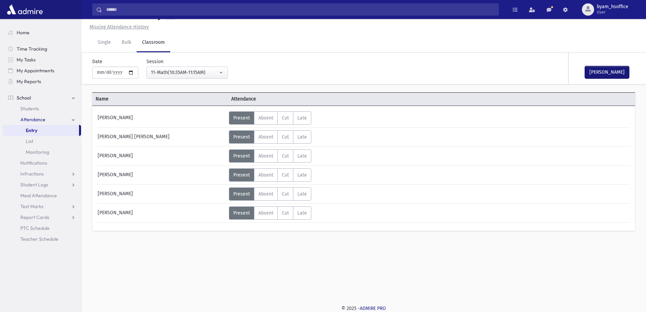
click at [605, 73] on button "Mark Done" at bounding box center [607, 72] width 44 height 12
click at [221, 77] on button "11-Math(10:35AM-11:15AM)" at bounding box center [186, 72] width 81 height 12
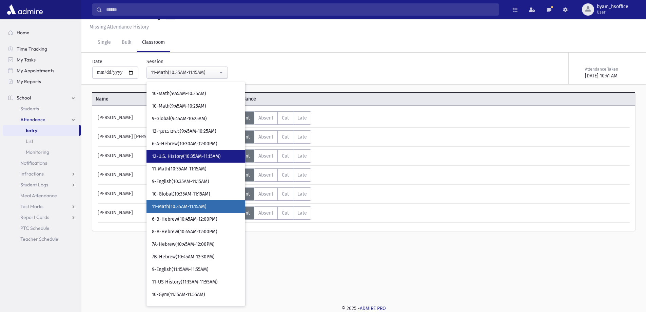
scroll to position [286, 0]
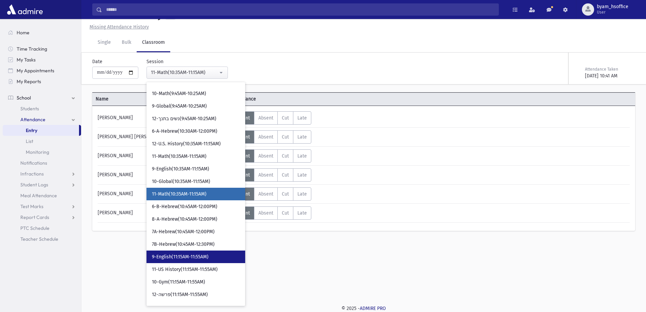
click at [217, 257] on link "9-English(11:15AM-11:55AM)" at bounding box center [195, 256] width 99 height 13
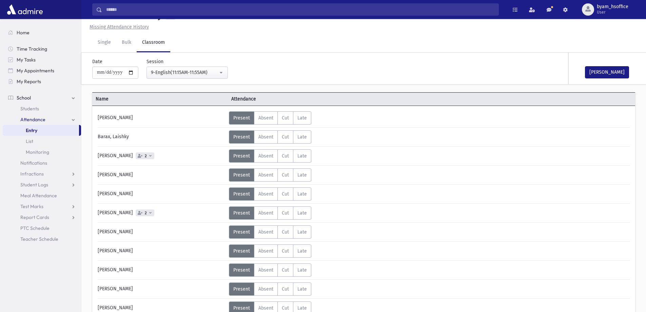
click at [617, 75] on button "Mark Done" at bounding box center [607, 72] width 44 height 12
click at [216, 70] on div "9-English(11:15AM-11:55AM)" at bounding box center [184, 72] width 67 height 7
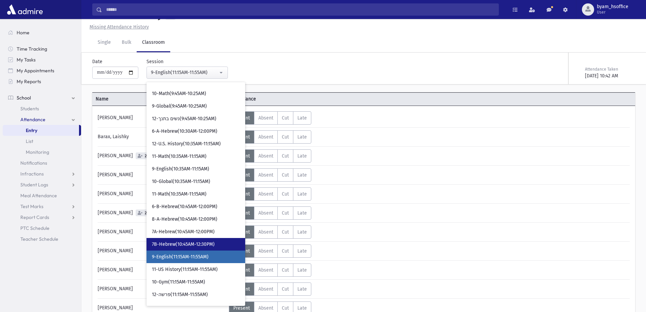
scroll to position [349, 0]
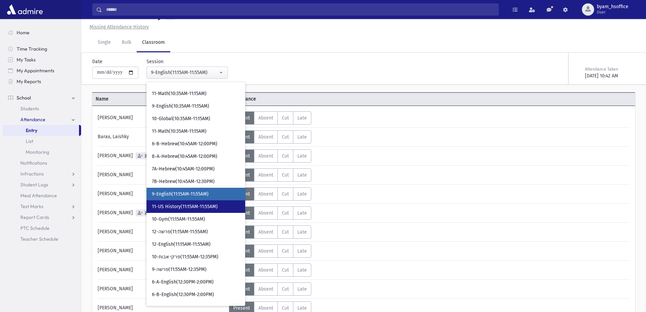
click at [197, 205] on span "11-US History(11:15AM-11:55AM)" at bounding box center [185, 206] width 66 height 7
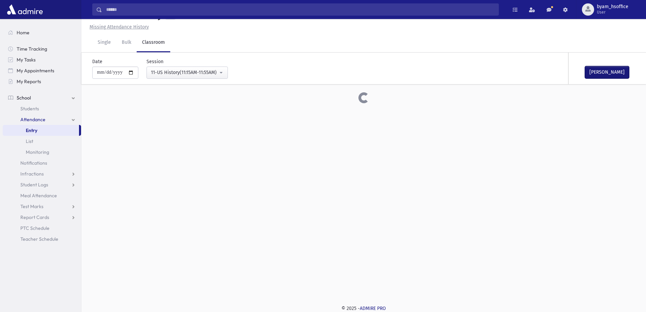
click at [612, 74] on button "Mark Done" at bounding box center [607, 72] width 44 height 12
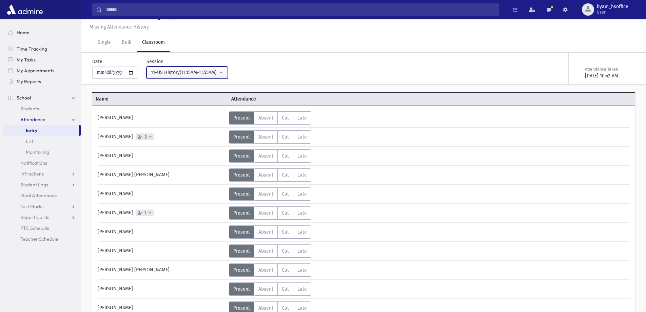
drag, startPoint x: 227, startPoint y: 74, endPoint x: 218, endPoint y: 104, distance: 31.6
click at [227, 74] on button "11-US History(11:15AM-11:55AM)" at bounding box center [186, 72] width 81 height 12
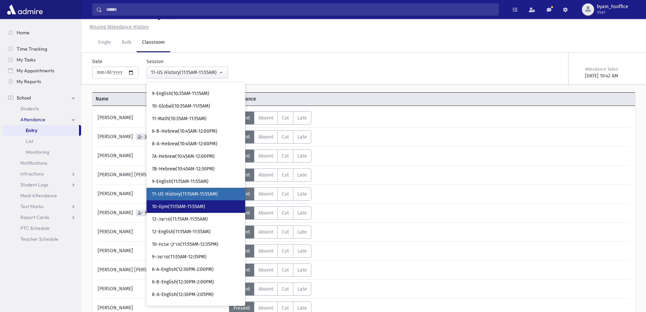
click at [211, 212] on link "10-Gym(11:15AM-11:55AM)" at bounding box center [195, 206] width 99 height 13
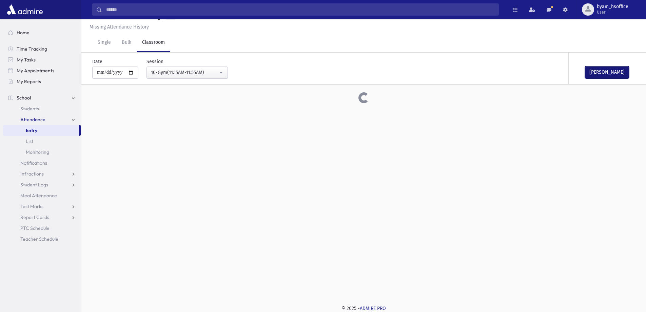
click at [624, 76] on button "Mark Done" at bounding box center [607, 72] width 44 height 12
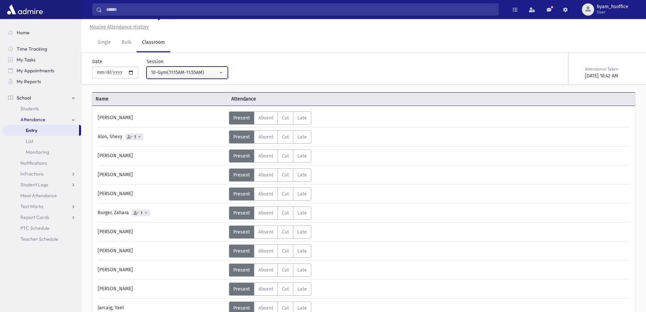
click at [212, 72] on div "10-Gym(11:15AM-11:55AM)" at bounding box center [184, 72] width 67 height 7
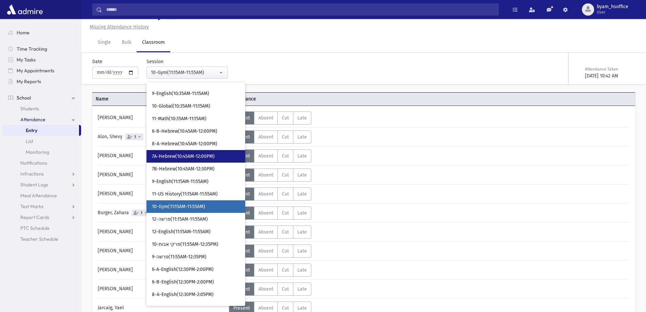
scroll to position [374, 0]
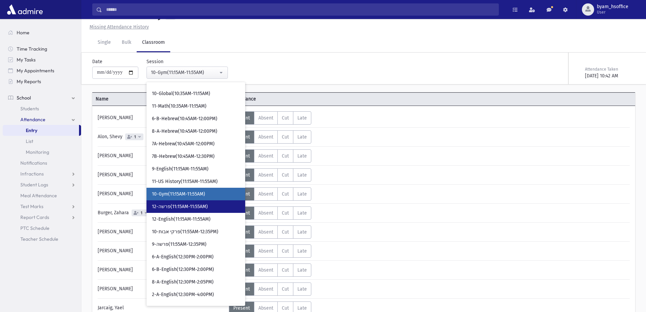
click at [213, 209] on link "12-פרשה(11:15AM-11:55AM)" at bounding box center [195, 206] width 99 height 13
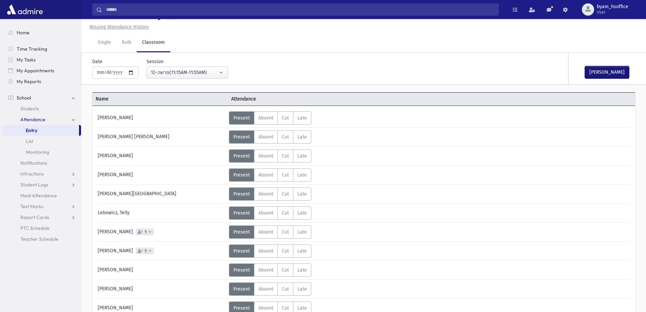
click at [609, 69] on button "Mark Done" at bounding box center [607, 72] width 44 height 12
click at [200, 78] on button "12-פרשה(11:15AM-11:55AM)" at bounding box center [186, 72] width 81 height 12
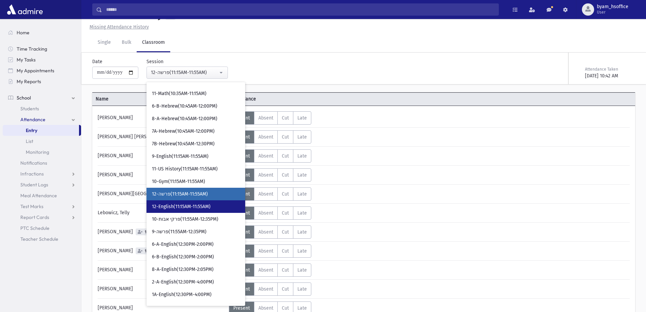
click at [205, 208] on span "12-English(11:15AM-11:55AM)" at bounding box center [181, 206] width 59 height 7
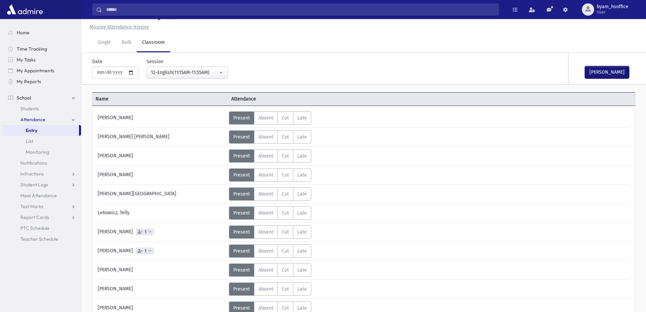
click at [621, 78] on button "Mark Done" at bounding box center [607, 72] width 44 height 12
click at [216, 74] on div "12-English(11:15AM-11:55AM)" at bounding box center [184, 72] width 67 height 7
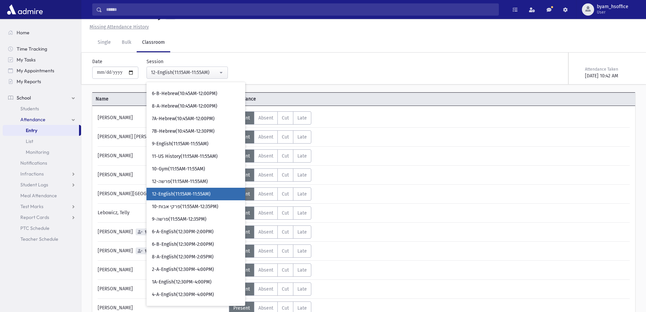
drag, startPoint x: 301, startPoint y: 26, endPoint x: 307, endPoint y: 26, distance: 6.1
click at [302, 26] on div "Missing Attendance History" at bounding box center [364, 26] width 554 height 7
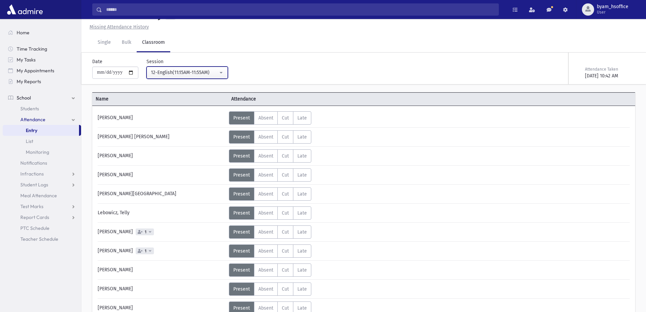
click at [196, 76] on div "12-English(11:15AM-11:55AM)" at bounding box center [184, 72] width 67 height 7
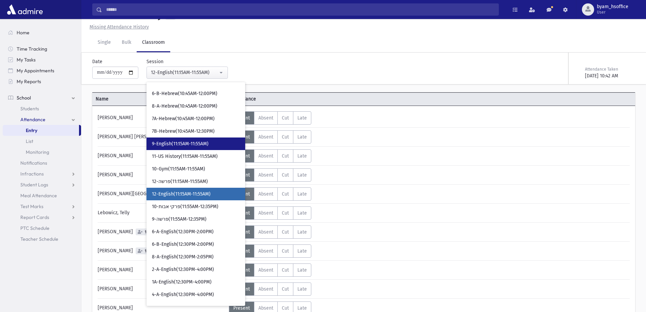
click at [187, 141] on span "9-English(11:15AM-11:55AM)" at bounding box center [180, 143] width 57 height 7
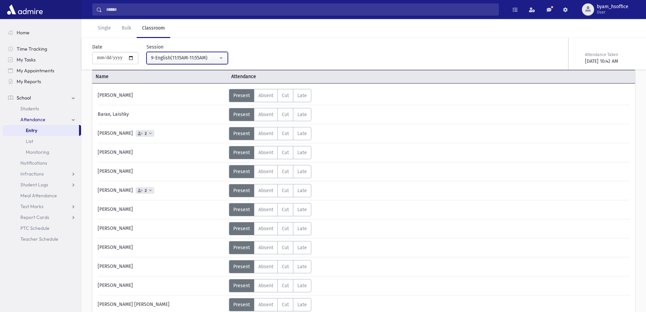
scroll to position [1, 0]
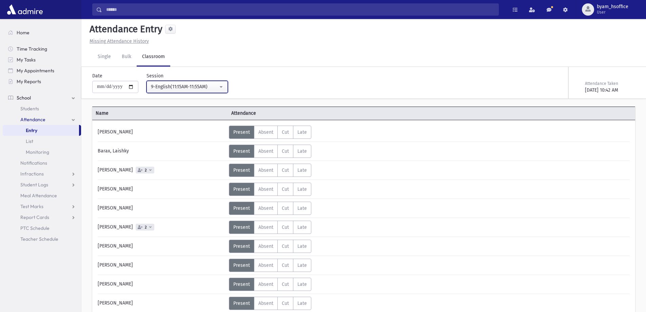
click at [188, 85] on div "9-English(11:15AM-11:55AM)" at bounding box center [184, 86] width 67 height 7
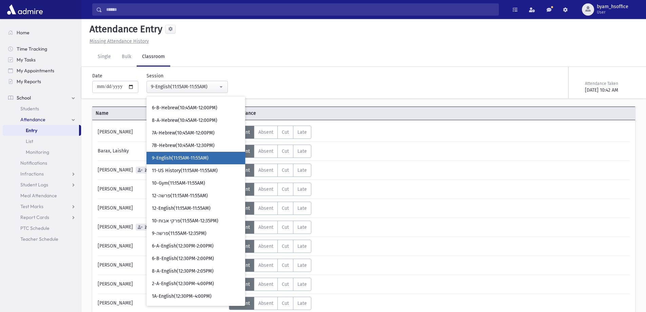
scroll to position [356, 0]
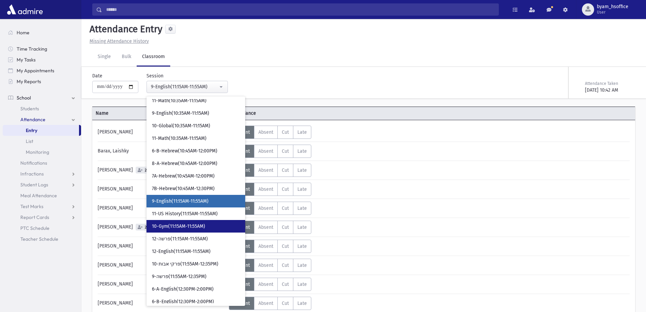
click at [200, 230] on link "10-Gym(11:15AM-11:55AM)" at bounding box center [195, 226] width 99 height 13
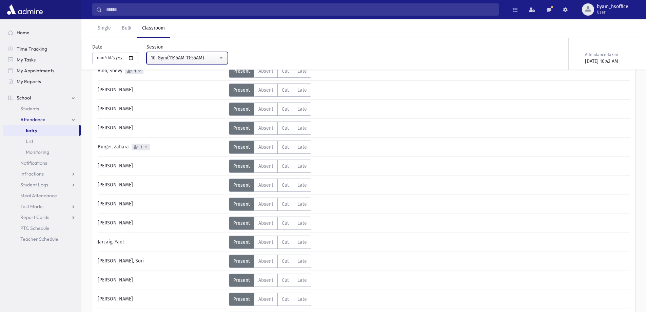
scroll to position [76, 0]
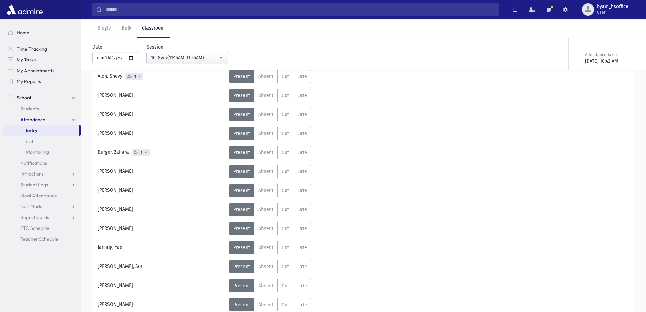
drag, startPoint x: 181, startPoint y: 51, endPoint x: 184, endPoint y: 57, distance: 6.9
click at [182, 53] on div "**********" at bounding box center [183, 53] width 90 height 21
click at [184, 57] on div "10-Gym(11:15AM-11:55AM)" at bounding box center [184, 57] width 67 height 7
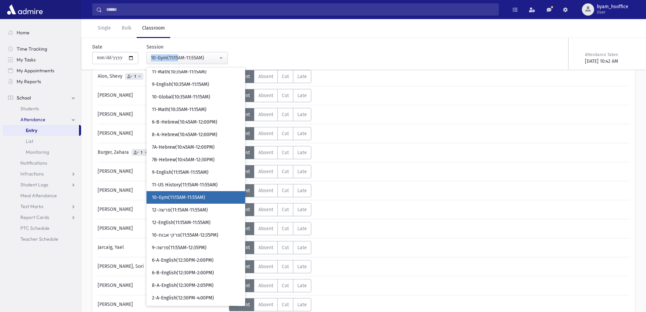
scroll to position [367, 0]
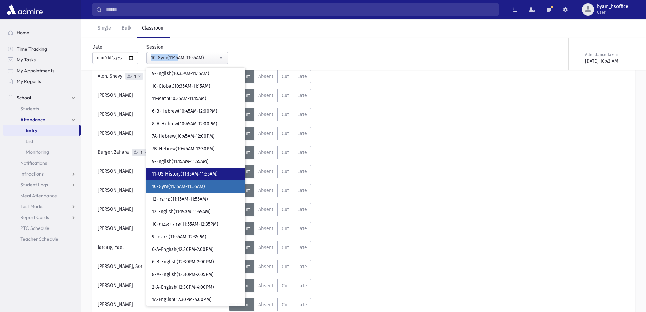
click at [207, 176] on span "11-US History(11:15AM-11:55AM)" at bounding box center [185, 174] width 66 height 7
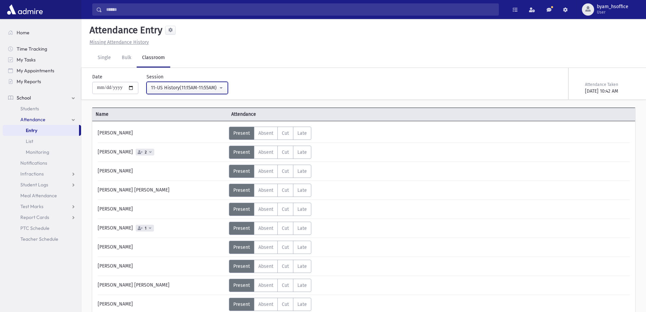
click at [193, 88] on div "11-US History(11:15AM-11:55AM)" at bounding box center [184, 87] width 67 height 7
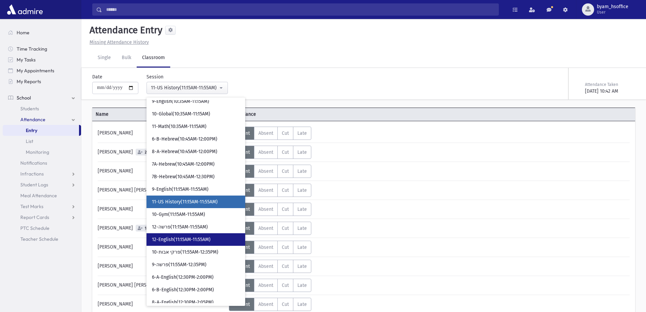
click at [195, 237] on span "12-English(11:15AM-11:55AM)" at bounding box center [181, 239] width 59 height 7
select select "****"
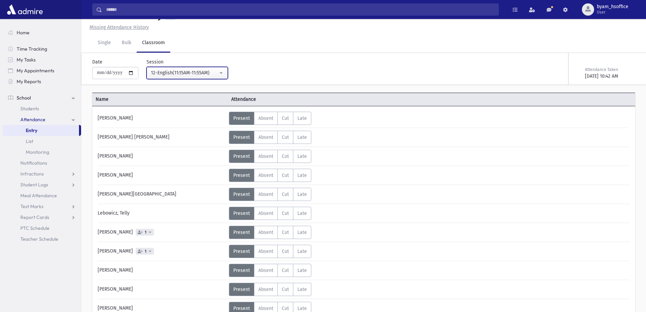
scroll to position [15, 0]
click at [57, 133] on link "Entry" at bounding box center [41, 130] width 76 height 11
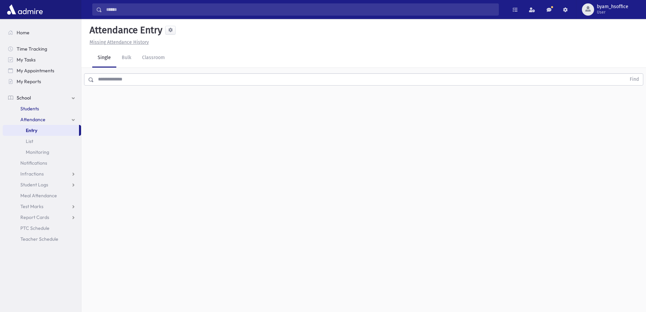
click at [48, 111] on link "Students" at bounding box center [42, 108] width 78 height 11
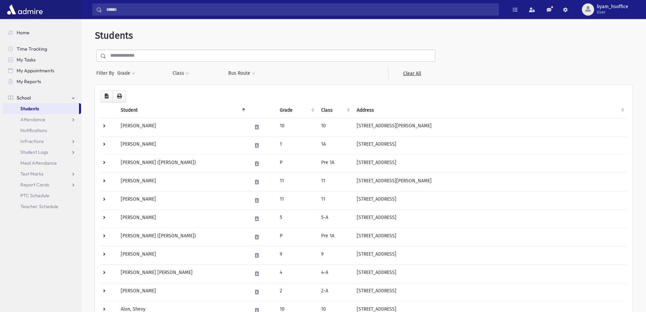
click at [141, 62] on div "Filter By Grade * * * * * * * * * ***** ********* ********* * * * ** ** ** Filt…" at bounding box center [266, 64] width 342 height 30
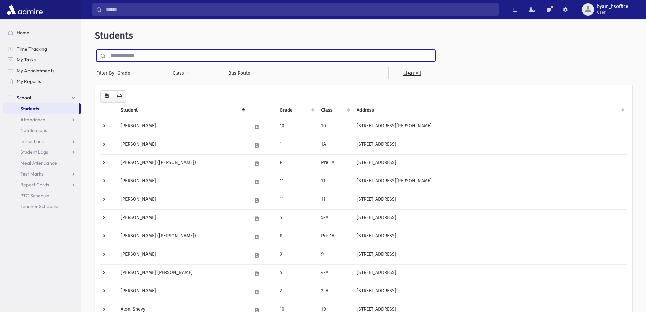
click at [168, 59] on input "text" at bounding box center [270, 55] width 329 height 12
type input "*******"
click at [95, 49] on input "submit" at bounding box center [104, 53] width 19 height 9
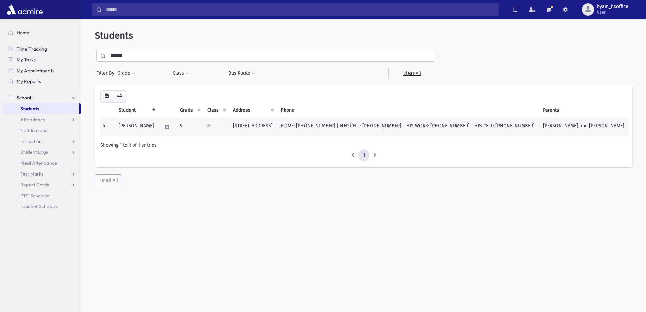
click at [107, 124] on td at bounding box center [107, 127] width 14 height 18
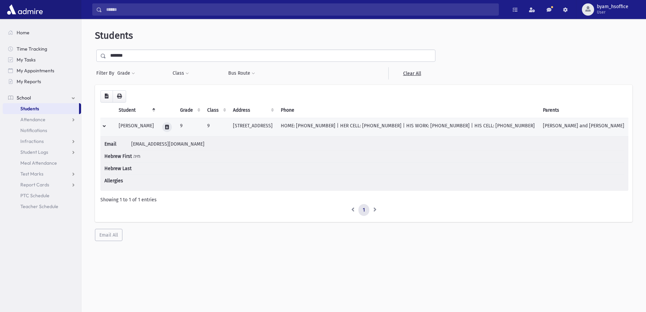
click at [167, 126] on button at bounding box center [167, 127] width 10 height 10
click at [184, 125] on icon "button" at bounding box center [182, 127] width 5 height 4
click at [197, 129] on button "button" at bounding box center [194, 127] width 12 height 10
